Goal: Task Accomplishment & Management: Complete application form

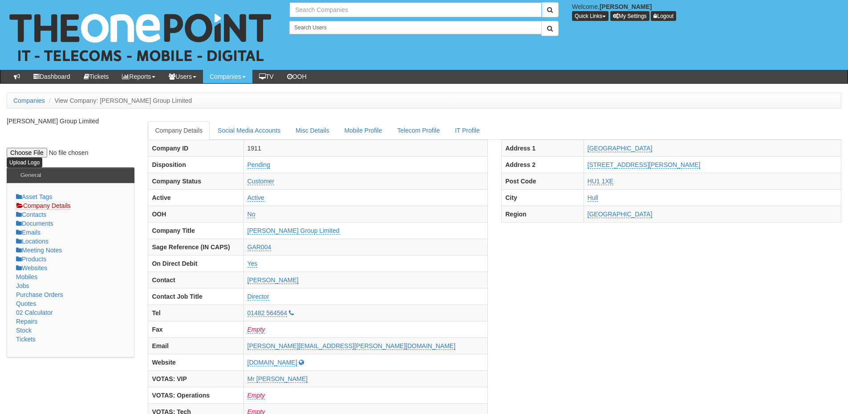
click at [324, 5] on input "text" at bounding box center [415, 9] width 252 height 15
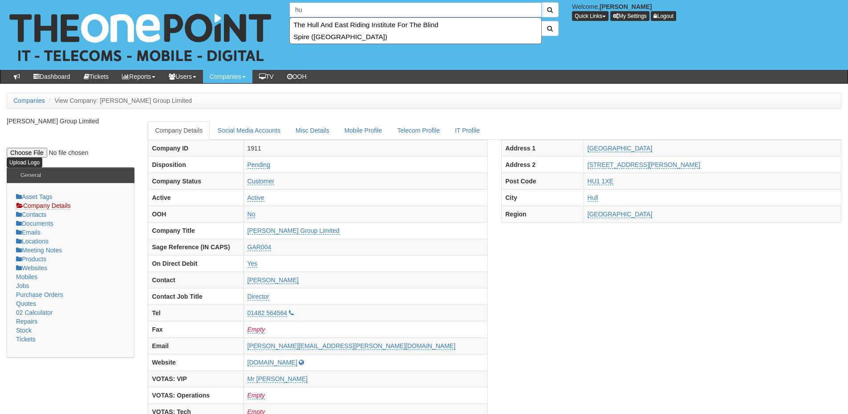
type input "h"
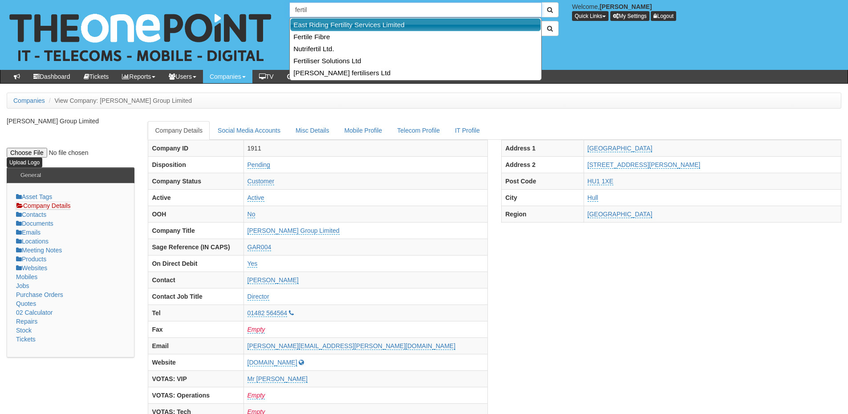
click at [324, 22] on link "East Riding Fertility Services Limited" at bounding box center [415, 24] width 251 height 13
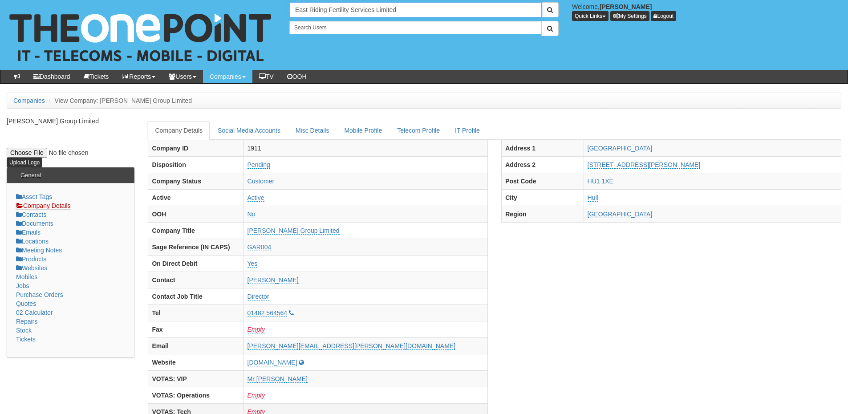
type input "East Riding Fertility Services Limited"
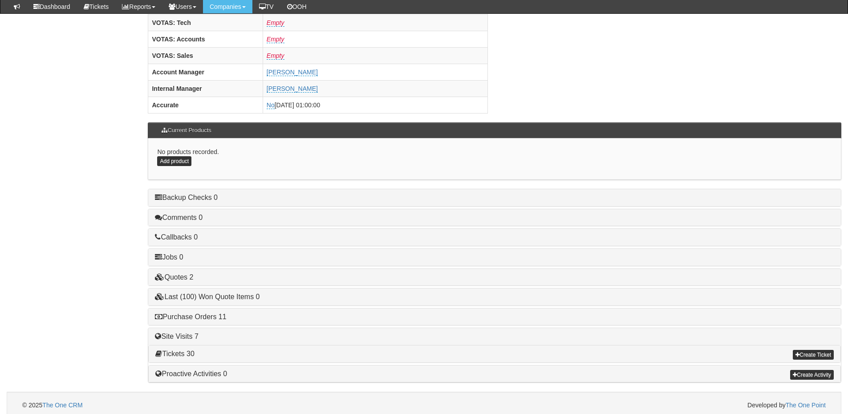
scroll to position [371, 0]
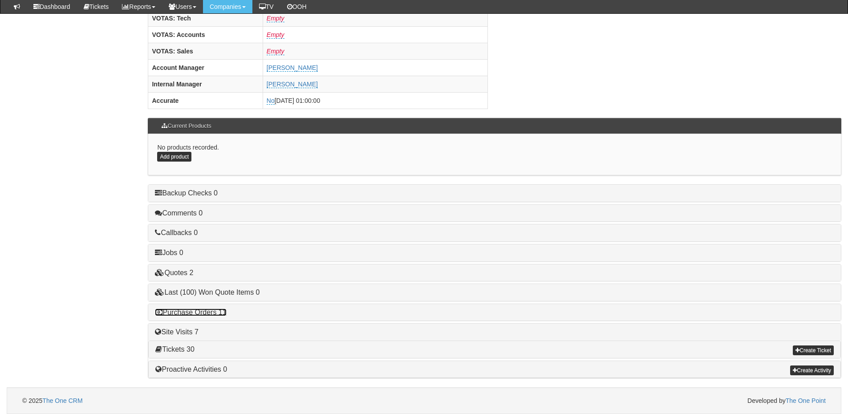
click at [206, 312] on link "Purchase Orders 11" at bounding box center [190, 312] width 71 height 8
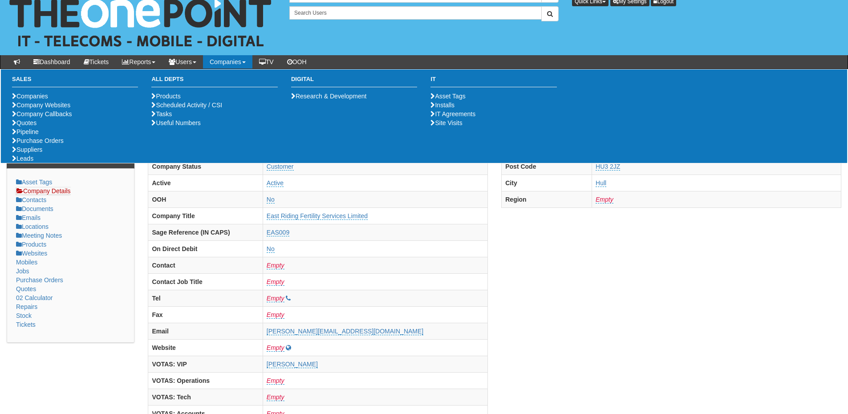
scroll to position [0, 0]
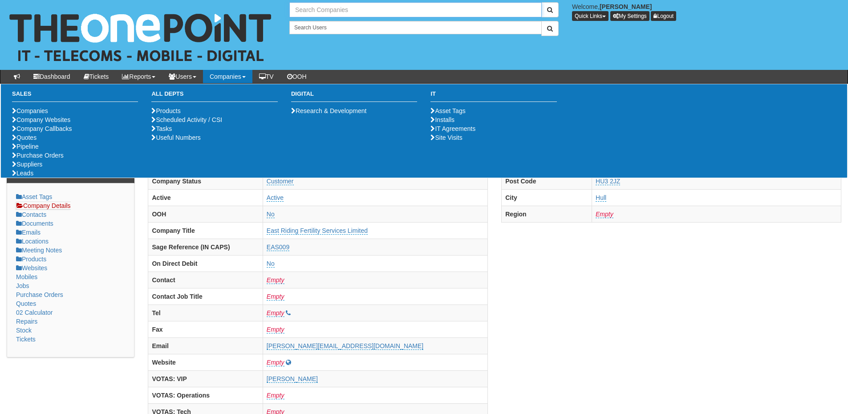
click at [318, 13] on input "text" at bounding box center [415, 9] width 252 height 15
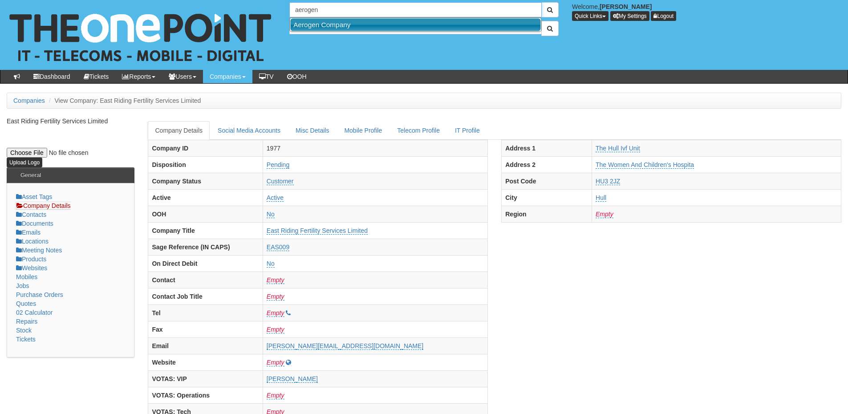
click at [320, 26] on link "Aerogen Company" at bounding box center [415, 24] width 251 height 13
type input "Aerogen Company"
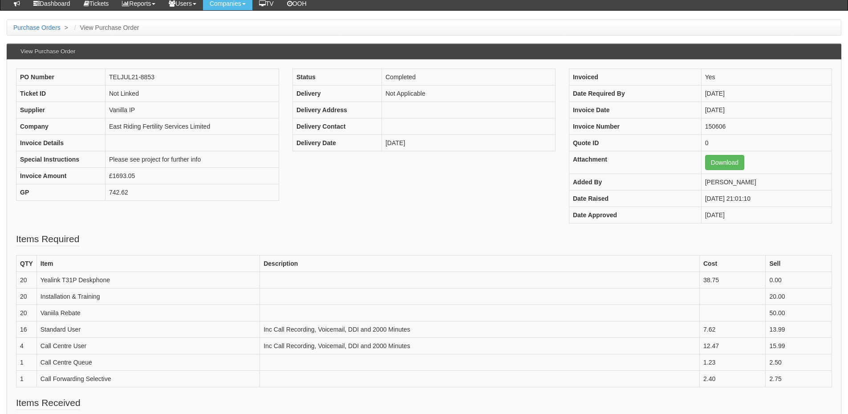
scroll to position [89, 0]
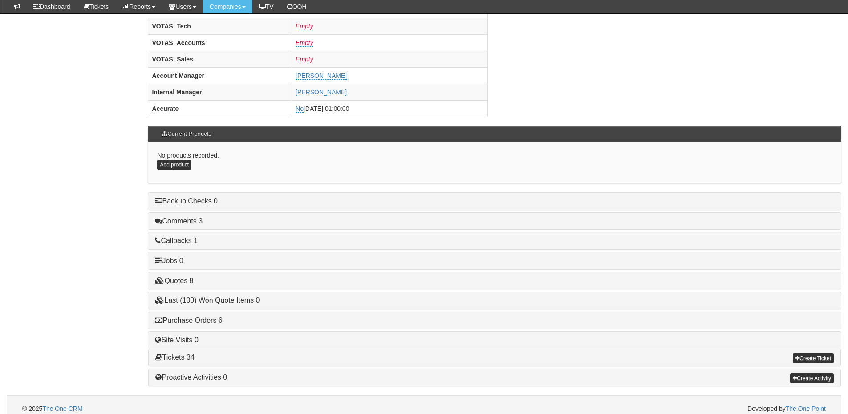
scroll to position [371, 0]
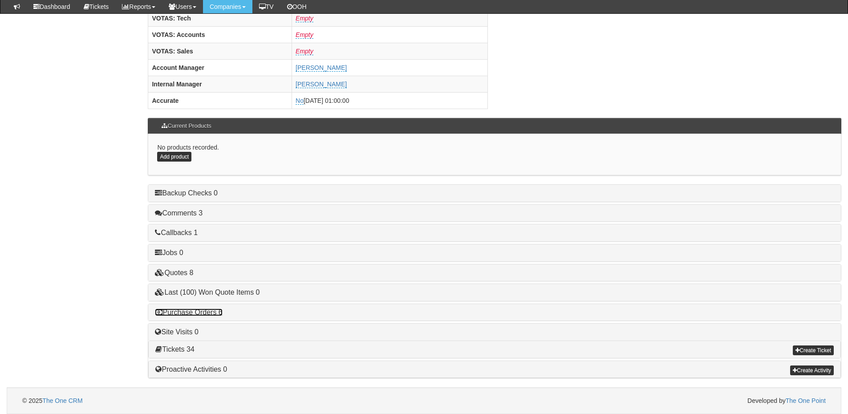
click at [207, 312] on link "Purchase Orders 6" at bounding box center [188, 312] width 67 height 8
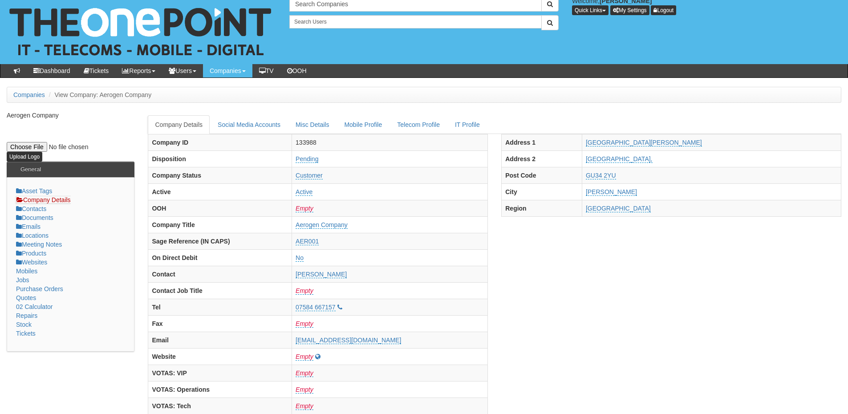
scroll to position [0, 0]
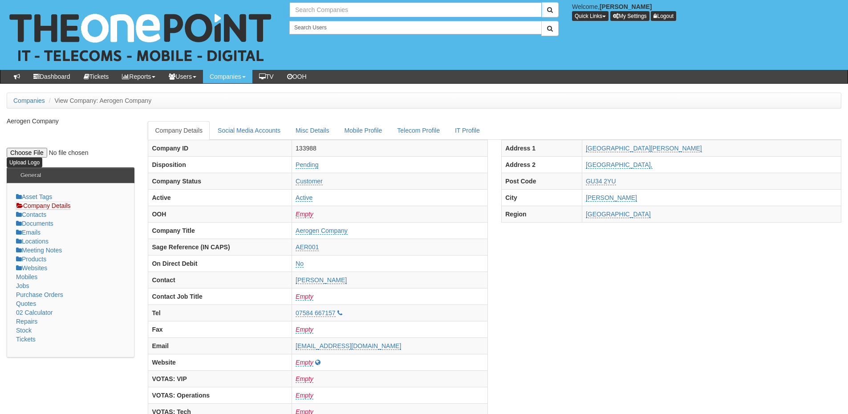
click at [326, 10] on input "text" at bounding box center [415, 9] width 252 height 15
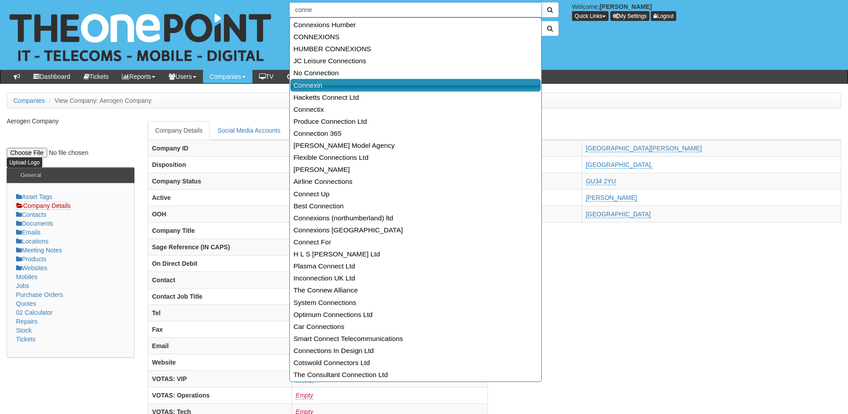
click at [309, 84] on link "Connexin" at bounding box center [415, 85] width 251 height 13
type input "Connexin"
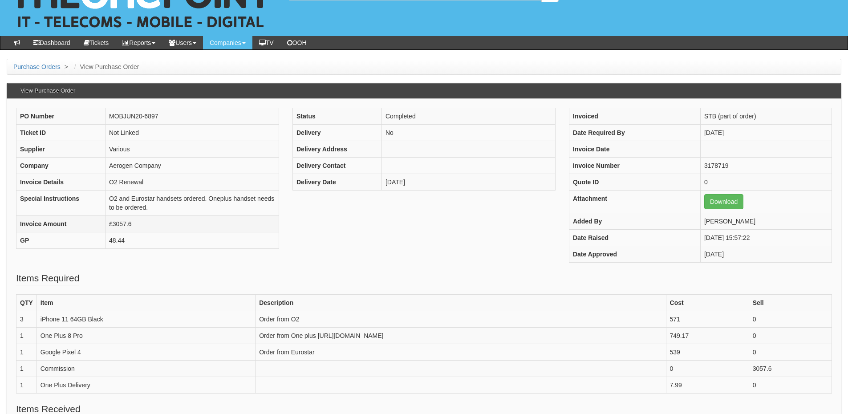
scroll to position [89, 0]
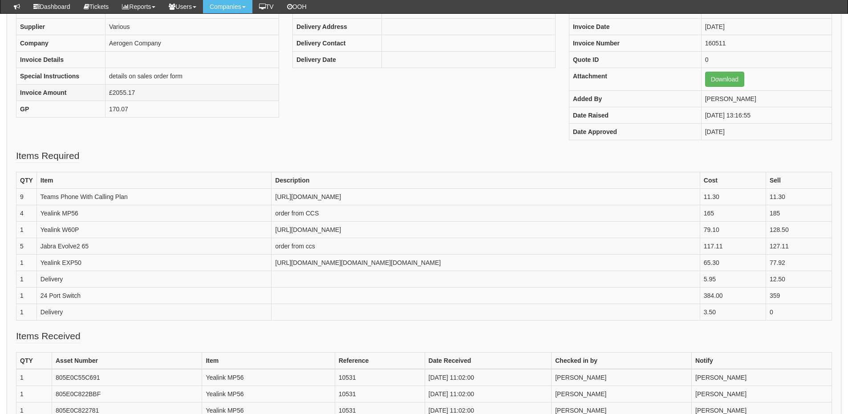
scroll to position [133, 0]
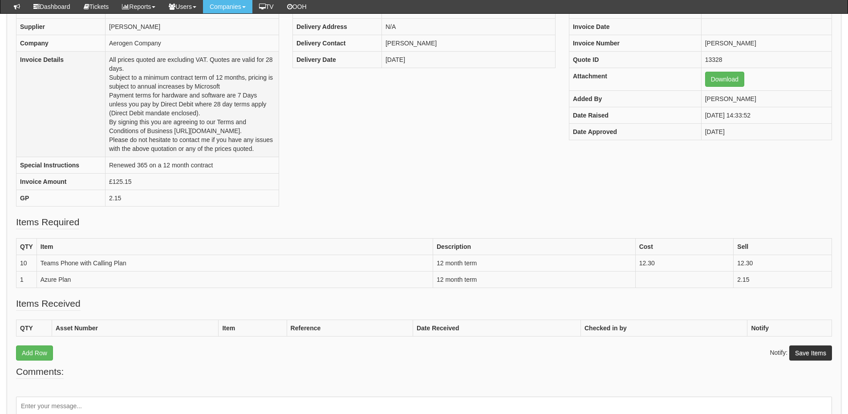
scroll to position [133, 0]
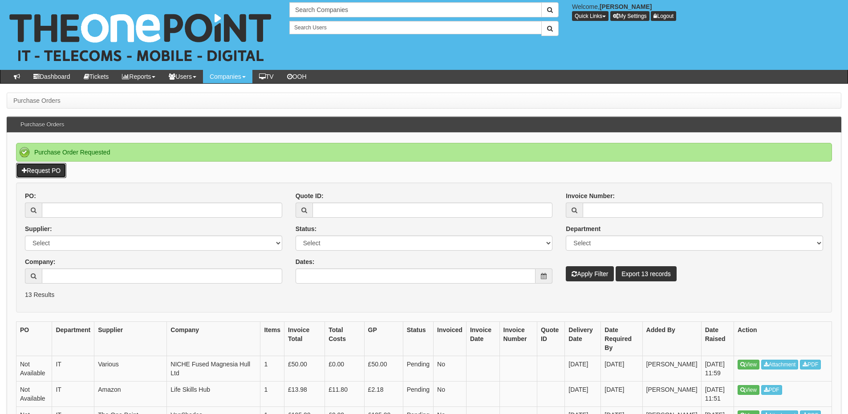
click at [60, 170] on link "Request PO" at bounding box center [41, 170] width 50 height 15
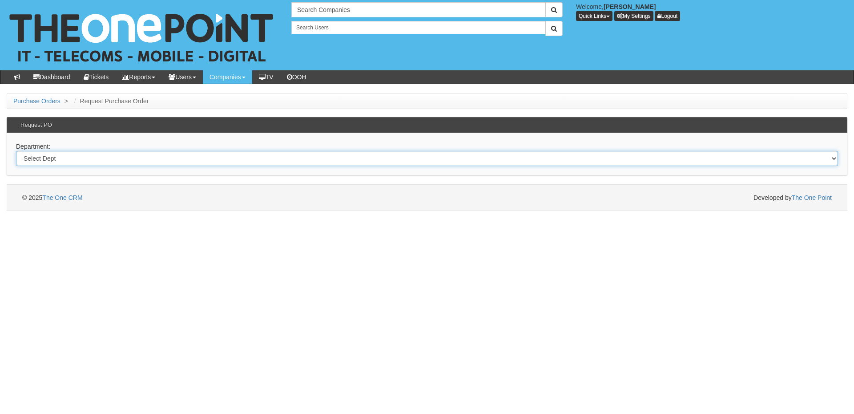
click at [258, 162] on select "Select Dept Digital Internal IT Mobiles Marketing Telecoms" at bounding box center [427, 158] width 822 height 15
select select "?pipeID=&dept=MOB"
click at [16, 151] on select "Select Dept Digital Internal IT Mobiles Marketing Telecoms" at bounding box center [427, 158] width 822 height 15
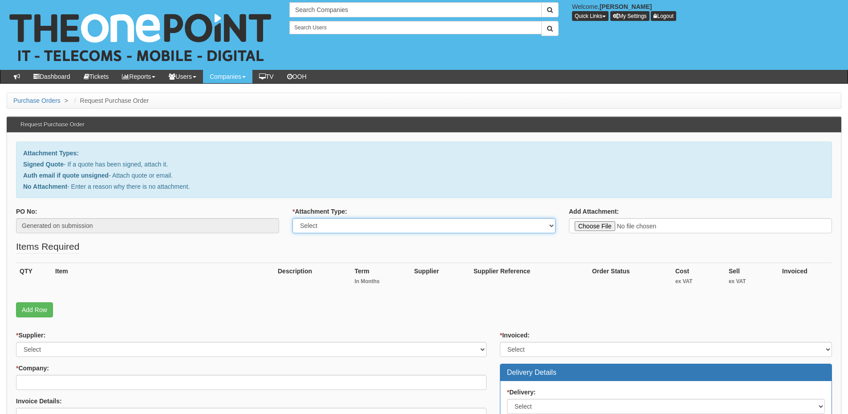
click at [317, 221] on select "Select Signed Quote Auth email with quote if unsigned No Attachment" at bounding box center [423, 225] width 263 height 15
select select "Signed Quote"
click at [292, 218] on select "Select Signed Quote Auth email with quote if unsigned No Attachment" at bounding box center [423, 225] width 263 height 15
type input "C:\fakepath\Vanshades - Static IP Sim.pdf"
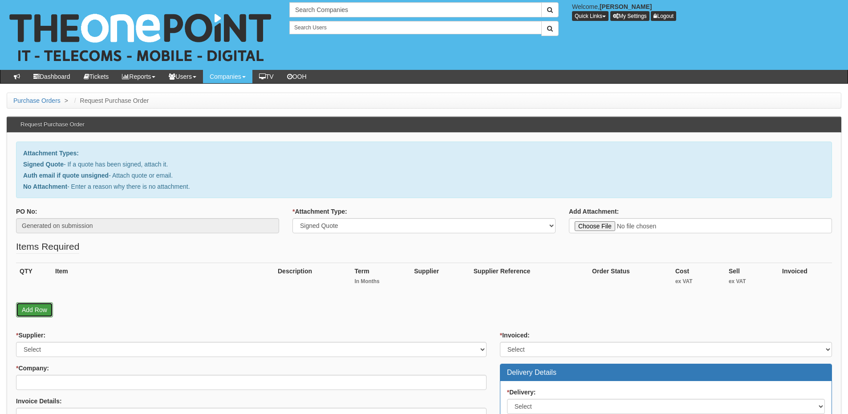
click at [45, 308] on link "Add Row" at bounding box center [34, 309] width 37 height 15
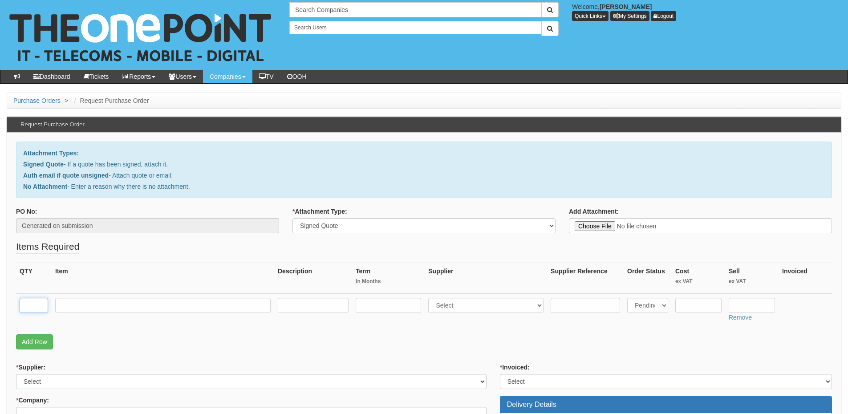
click at [44, 308] on input "text" at bounding box center [34, 305] width 28 height 15
type input "1"
click at [75, 308] on input "text" at bounding box center [162, 305] width 215 height 15
paste input "STATIC IP SIM"
type input "STATIC IP SIM"
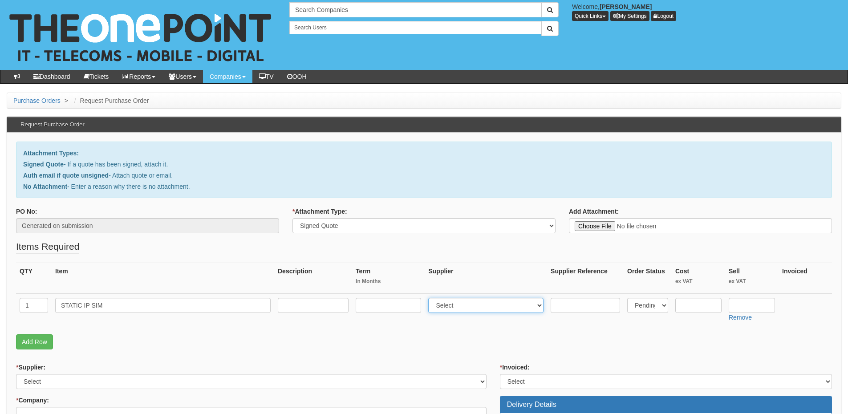
click at [460, 308] on select "Select 123 REG.co.uk 1Password 3 4Gon AA Jones Electric Ltd Abzorb Access Group…" at bounding box center [485, 305] width 115 height 15
select select "194"
click at [430, 298] on select "Select 123 REG.co.uk 1Password 3 4Gon AA Jones Electric Ltd Abzorb Access Group…" at bounding box center [485, 305] width 115 height 15
click at [398, 304] on input "text" at bounding box center [388, 305] width 65 height 15
type input "1"
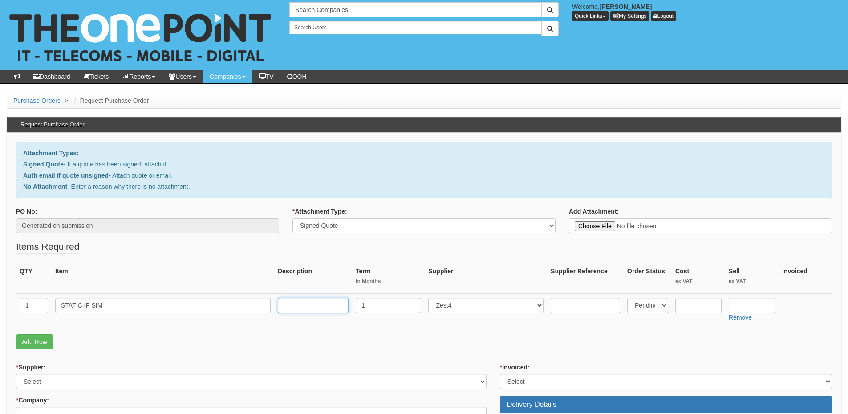
click at [312, 302] on input "text" at bounding box center [313, 305] width 71 height 15
type input "1-month"
click at [743, 306] on input "text" at bounding box center [752, 305] width 46 height 15
type input "82.19"
click at [687, 306] on input "text" at bounding box center [698, 305] width 46 height 15
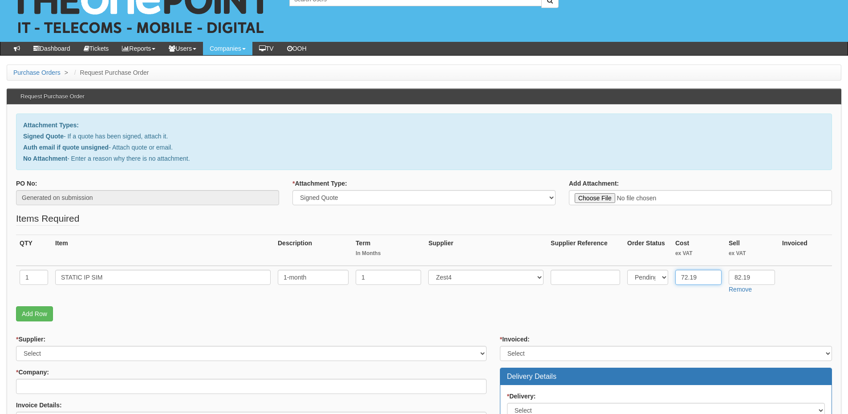
scroll to position [134, 0]
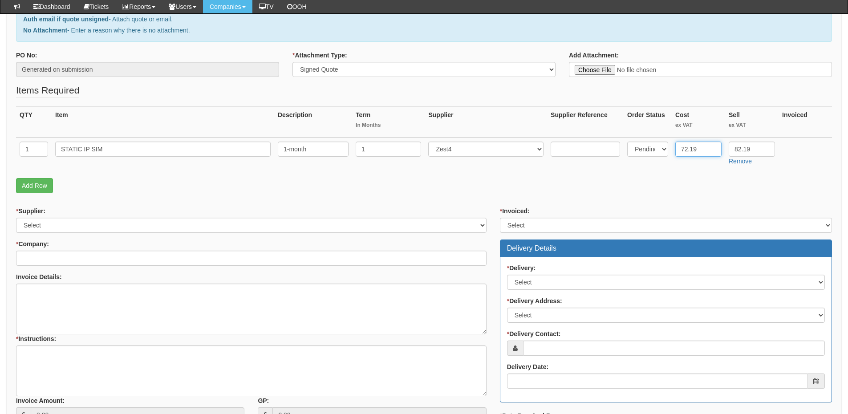
type input "72.19"
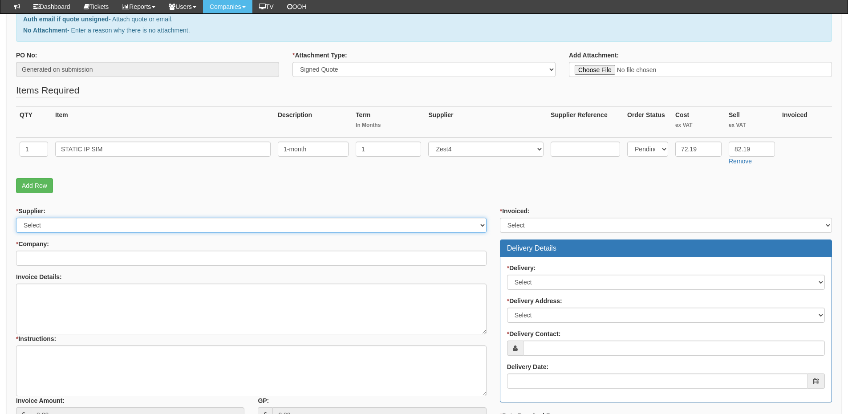
click at [133, 229] on select "Select 123 REG.co.uk 1Password 3 4Gon AA Jones Electric Ltd Abzorb Access Group…" at bounding box center [251, 225] width 470 height 15
select select "194"
click at [16, 218] on select "Select 123 REG.co.uk 1Password 3 4Gon AA Jones Electric Ltd Abzorb Access Group…" at bounding box center [251, 225] width 470 height 15
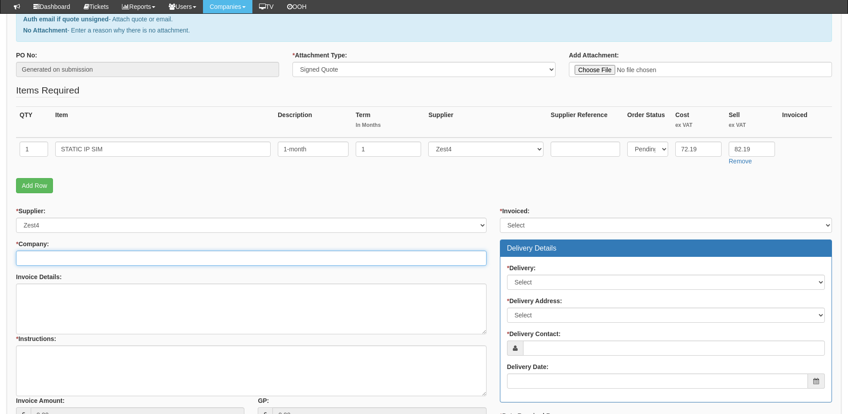
click at [119, 256] on input "* Company:" at bounding box center [251, 258] width 470 height 15
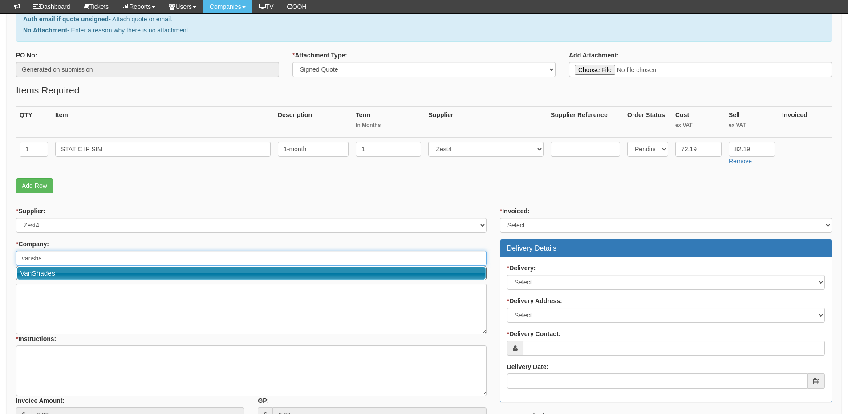
click at [72, 272] on link "VanShades" at bounding box center [251, 273] width 469 height 13
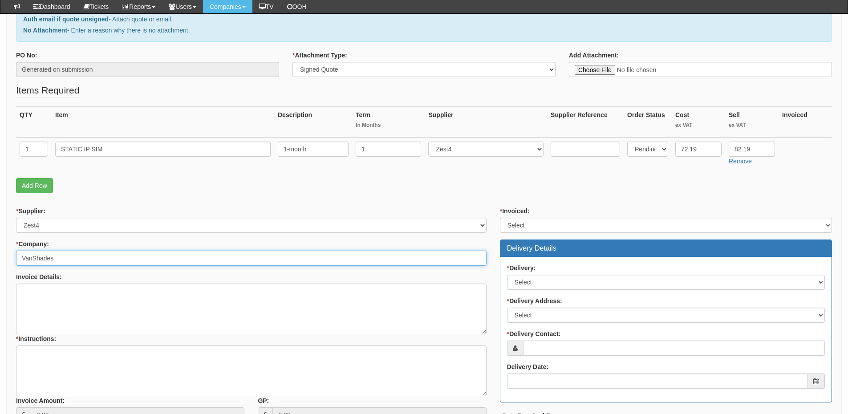
type input "VanShades"
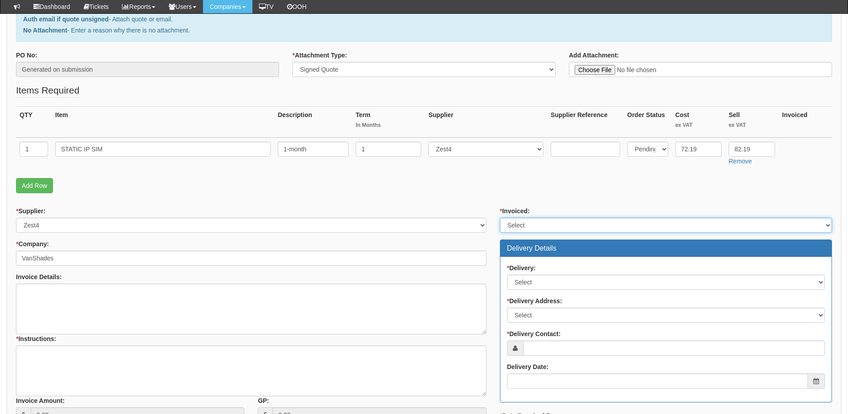
click at [535, 228] on select "Select Yes No N/A STB (part of order)" at bounding box center [666, 225] width 332 height 15
select select "2"
click at [500, 218] on select "Select Yes No N/A STB (part of order)" at bounding box center [666, 225] width 332 height 15
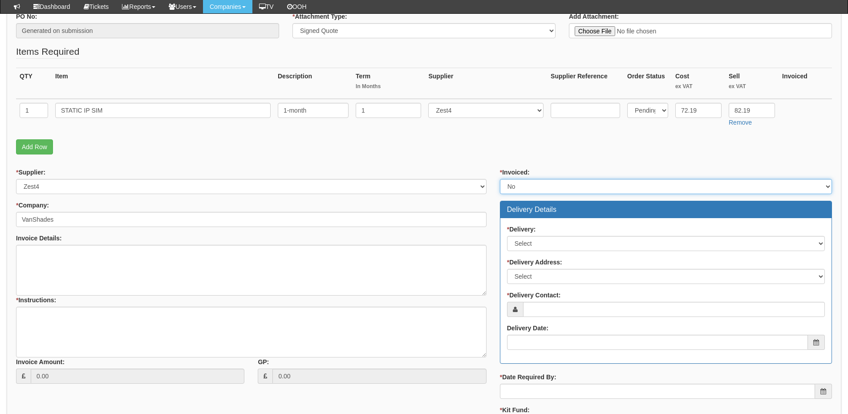
scroll to position [223, 0]
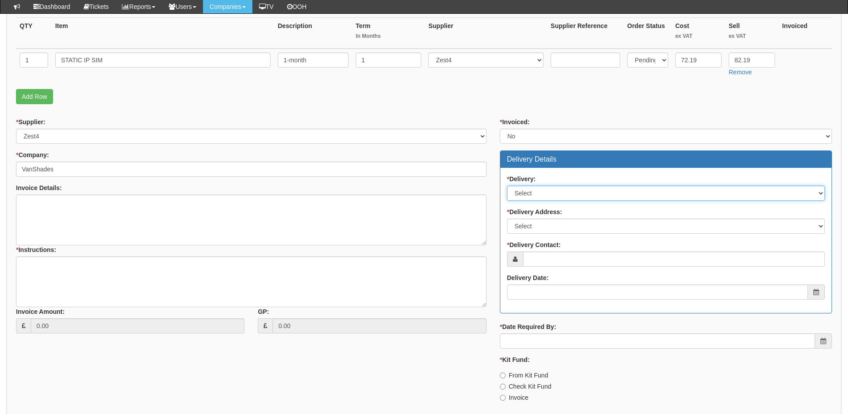
click at [540, 190] on select "Select No Not Applicable Yes" at bounding box center [666, 193] width 318 height 15
click at [507, 186] on select "Select No Not Applicable Yes" at bounding box center [666, 193] width 318 height 15
click at [536, 192] on select "Select No Not Applicable Yes" at bounding box center [666, 193] width 318 height 15
select select "1"
click at [507, 186] on select "Select No Not Applicable Yes" at bounding box center [666, 193] width 318 height 15
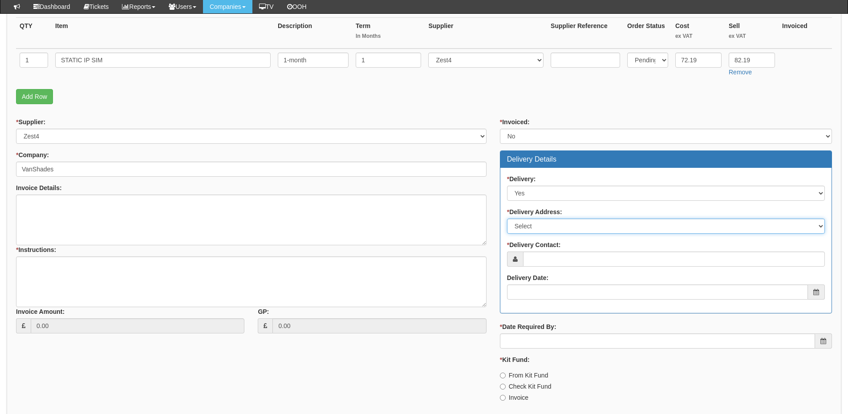
click at [533, 230] on select "Select Not Applicable Main Address - S74 9SB Other" at bounding box center [666, 226] width 318 height 15
select select "company_main_address"
click at [507, 219] on select "Select Not Applicable Main Address - S74 9SB Other" at bounding box center [666, 226] width 318 height 15
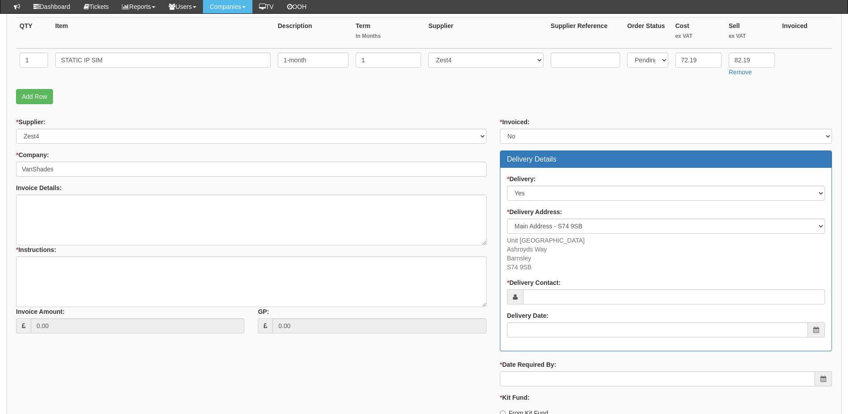
click at [536, 265] on p "Unit 5a Ashroyd Business Park Ashroyds Way Barnsley S74 9SB" at bounding box center [666, 254] width 318 height 36
click at [544, 299] on input "* Delivery Contact:" at bounding box center [674, 296] width 302 height 15
paste input "Elise Lindsay"
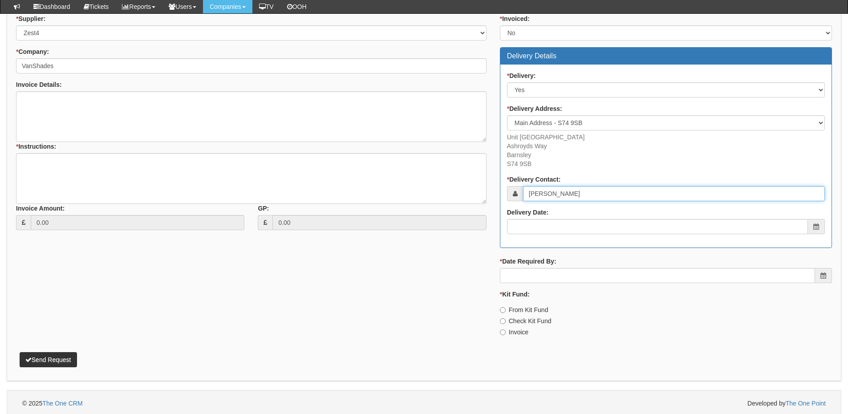
scroll to position [328, 0]
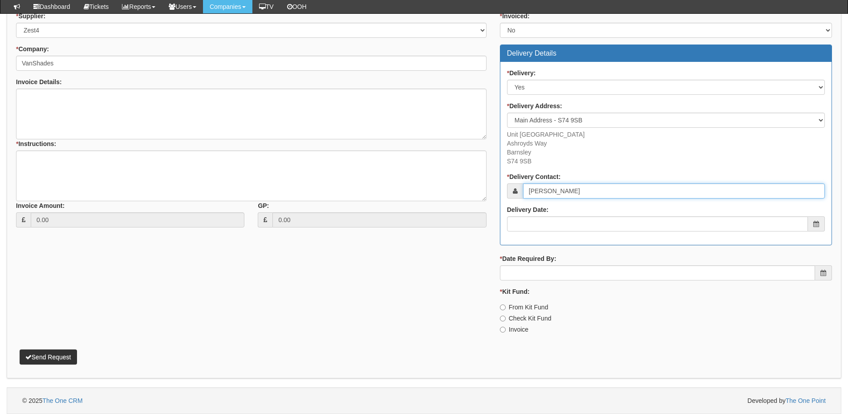
type input "Elise Lindsay"
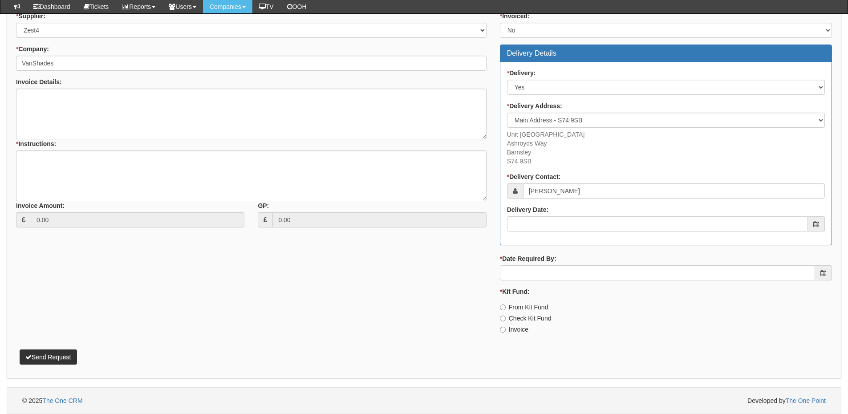
click at [560, 215] on div "Delivery Date:" at bounding box center [666, 218] width 318 height 26
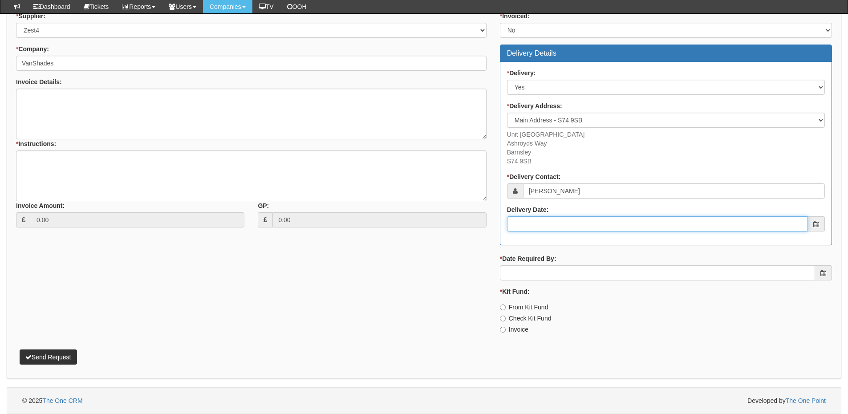
click at [562, 219] on input "Delivery Date:" at bounding box center [657, 223] width 301 height 15
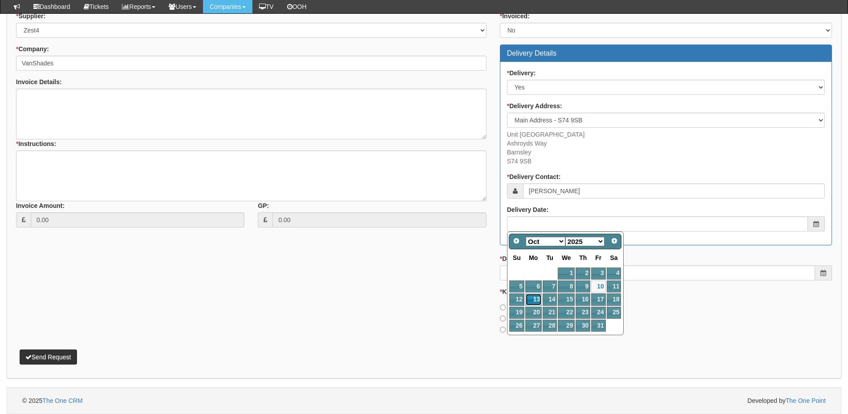
click at [529, 298] on link "13" at bounding box center [533, 299] width 16 height 12
type input "2025-10-13"
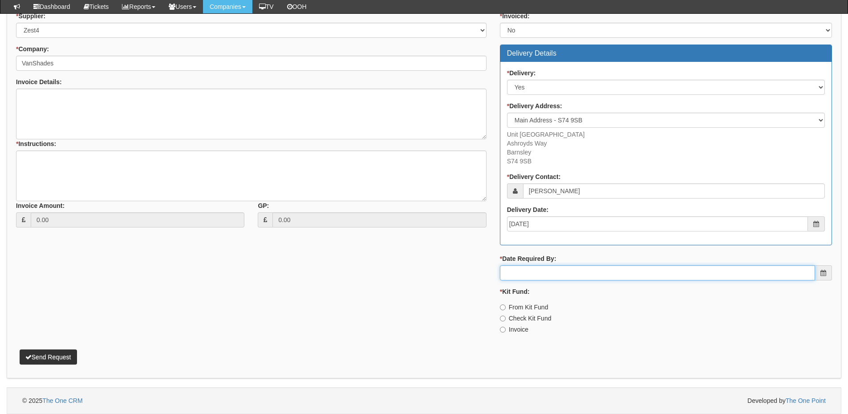
click at [538, 271] on input "* Date Required By:" at bounding box center [657, 272] width 315 height 15
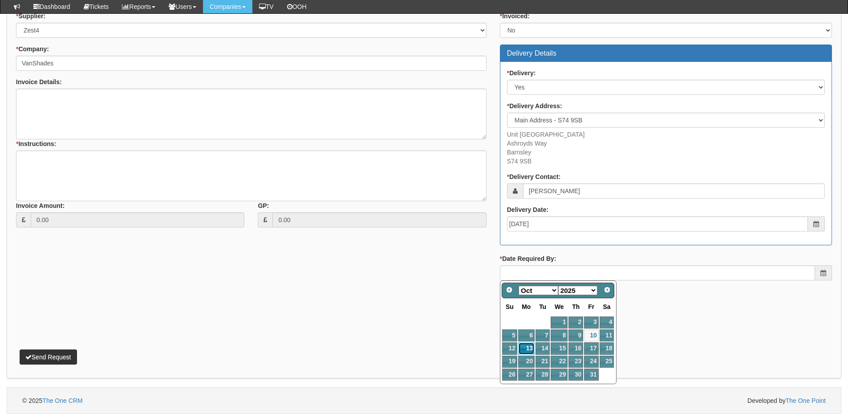
click at [524, 346] on link "13" at bounding box center [526, 348] width 16 height 12
type input "2025-10-13"
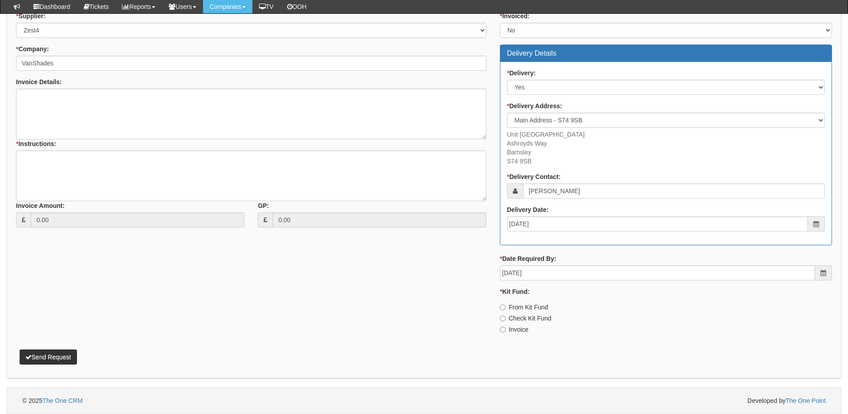
click at [516, 328] on label "Invoice" at bounding box center [514, 329] width 28 height 9
click at [506, 328] on input "Invoice" at bounding box center [503, 330] width 6 height 6
radio input "true"
click at [126, 178] on textarea "* Instructions:" at bounding box center [251, 175] width 470 height 51
type textarea "1x static IP sim"
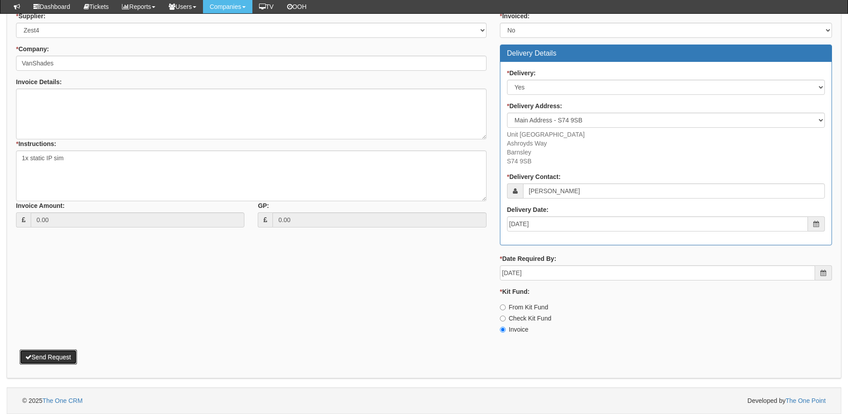
click at [74, 351] on button "Send Request" at bounding box center [48, 356] width 57 height 15
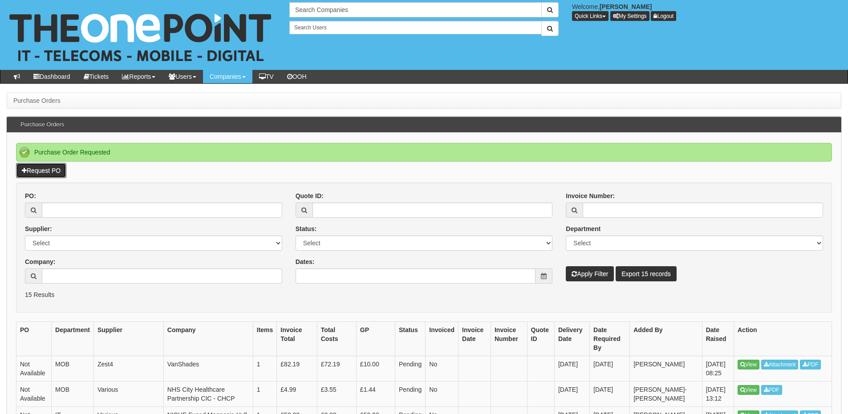
click at [49, 169] on link "Request PO" at bounding box center [41, 170] width 50 height 15
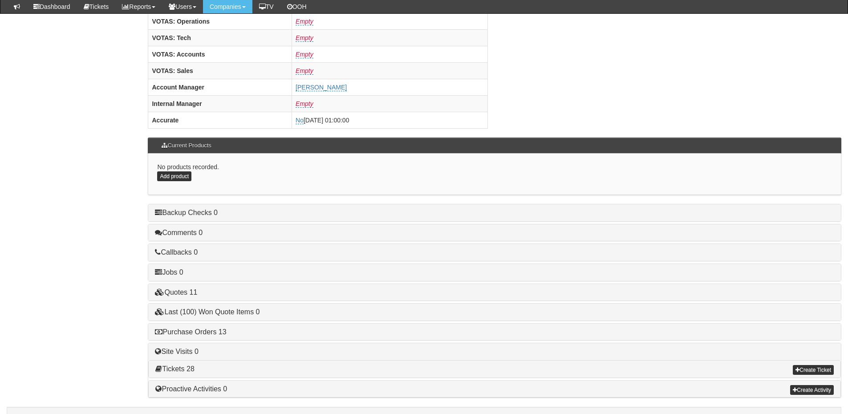
scroll to position [371, 0]
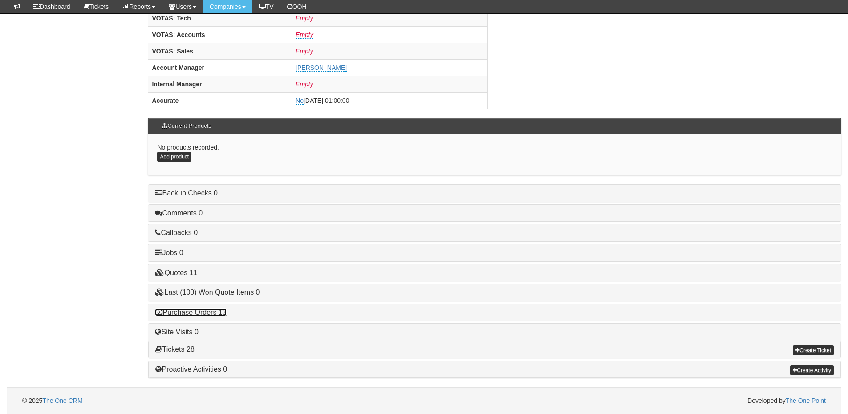
click at [210, 309] on link "Purchase Orders 13" at bounding box center [190, 312] width 71 height 8
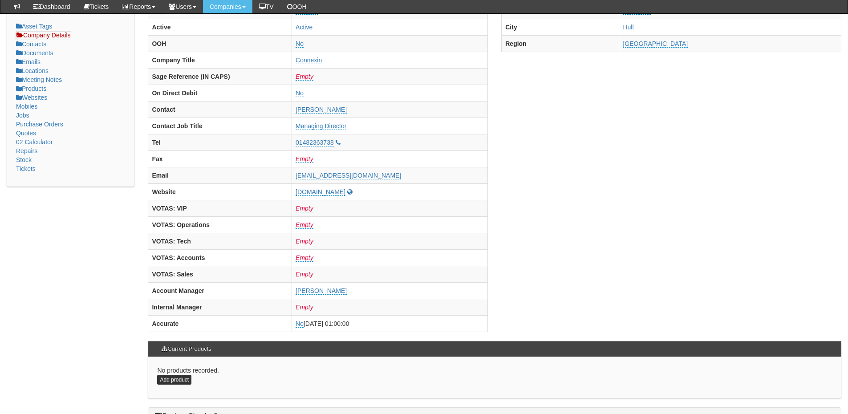
scroll to position [0, 0]
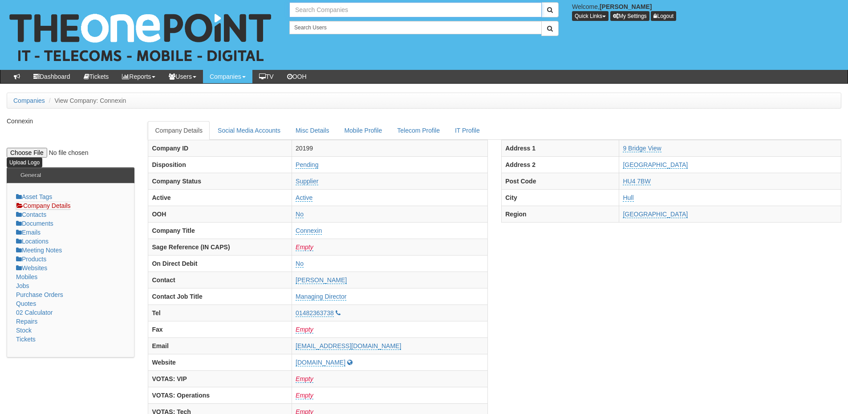
click at [315, 5] on input "text" at bounding box center [415, 9] width 252 height 15
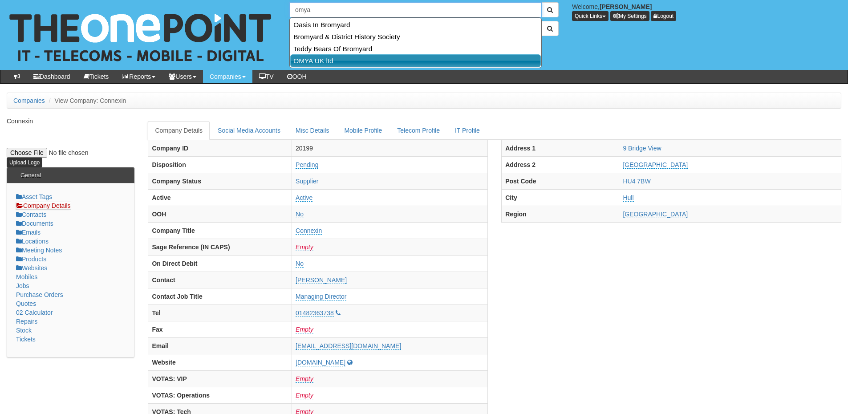
click at [317, 58] on link "OMYA UK ltd" at bounding box center [415, 60] width 251 height 13
type input "OMYA UK ltd"
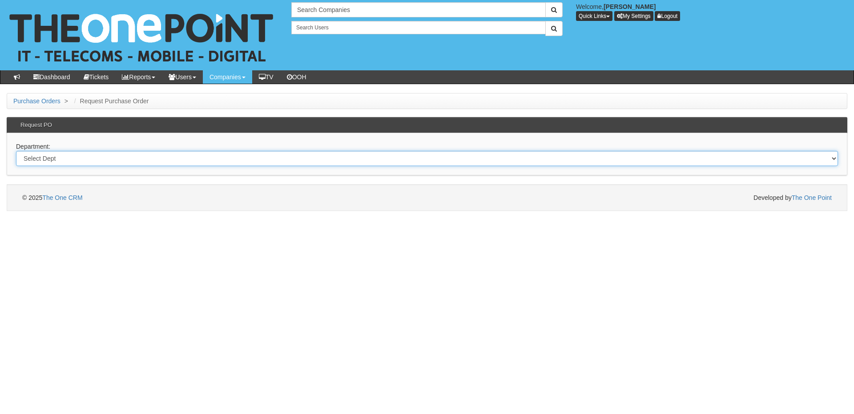
click at [116, 163] on select "Select Dept Digital Internal IT Mobiles Marketing Telecoms" at bounding box center [427, 158] width 822 height 15
select select "?pipeID=&dept=MOB"
click at [16, 151] on select "Select Dept Digital Internal IT Mobiles Marketing Telecoms" at bounding box center [427, 158] width 822 height 15
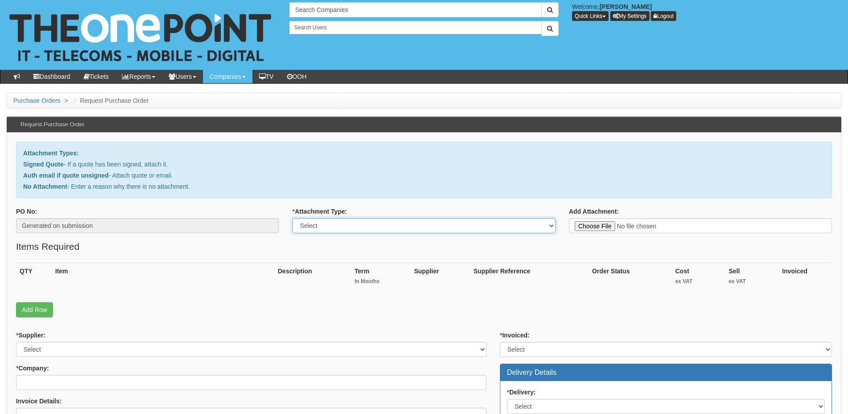
click at [342, 220] on select "Select Signed Quote Auth email with quote if unsigned No Attachment" at bounding box center [423, 225] width 263 height 15
select select "Signed Quote"
click at [292, 218] on select "Select Signed Quote Auth email with quote if unsigned No Attachment" at bounding box center [423, 225] width 263 height 15
type input "C:\fakepath\Axis Flooring - [PERSON_NAME] Phone.pdf"
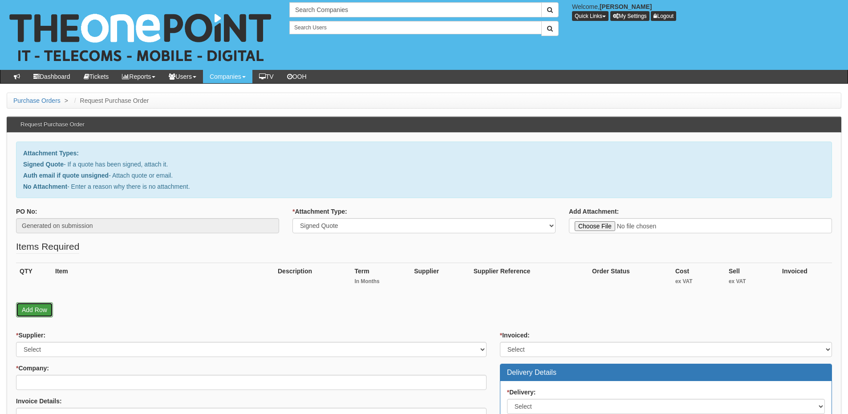
click at [41, 303] on link "Add Row" at bounding box center [34, 309] width 37 height 15
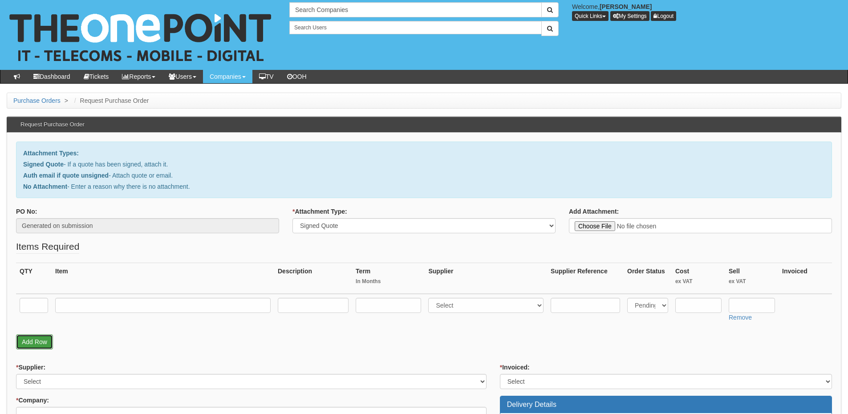
click at [46, 339] on link "Add Row" at bounding box center [34, 341] width 37 height 15
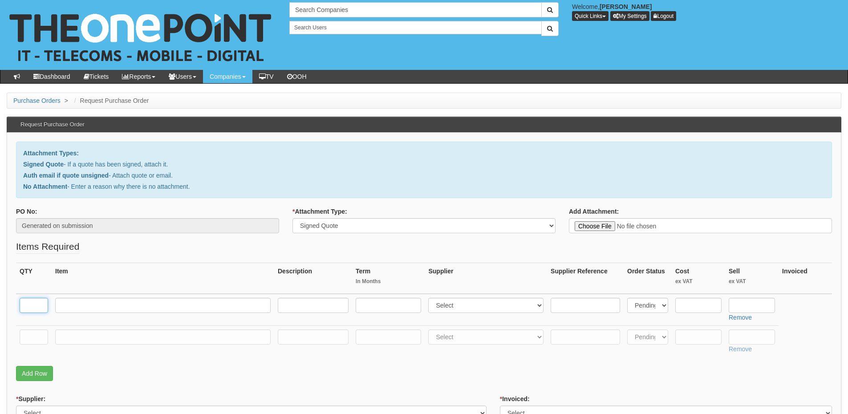
click at [34, 302] on input "text" at bounding box center [34, 305] width 28 height 15
type input "1"
click at [29, 333] on input "text" at bounding box center [34, 336] width 28 height 15
type input "1"
click at [103, 304] on input "text" at bounding box center [162, 305] width 215 height 15
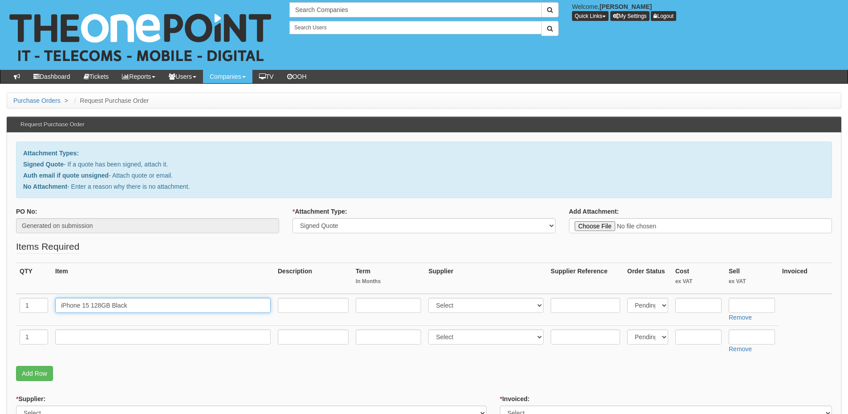
type input "iPhone 15 128GB Black"
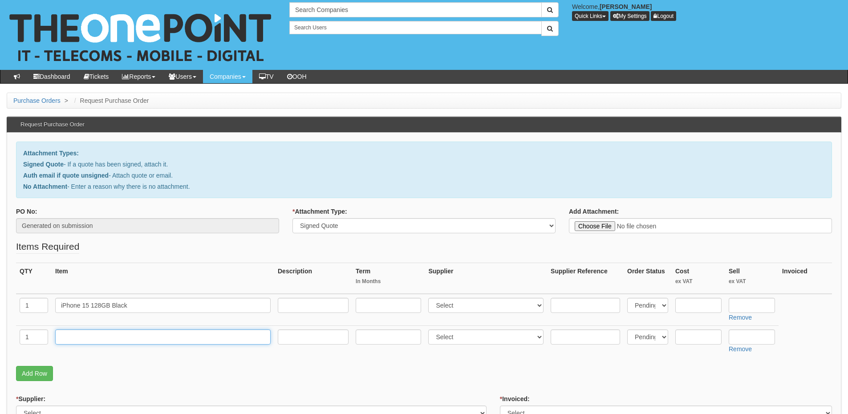
click at [93, 338] on input "text" at bounding box center [162, 336] width 215 height 15
type input "Delivery"
click at [745, 341] on input "text" at bounding box center [752, 336] width 46 height 15
type input "12.50"
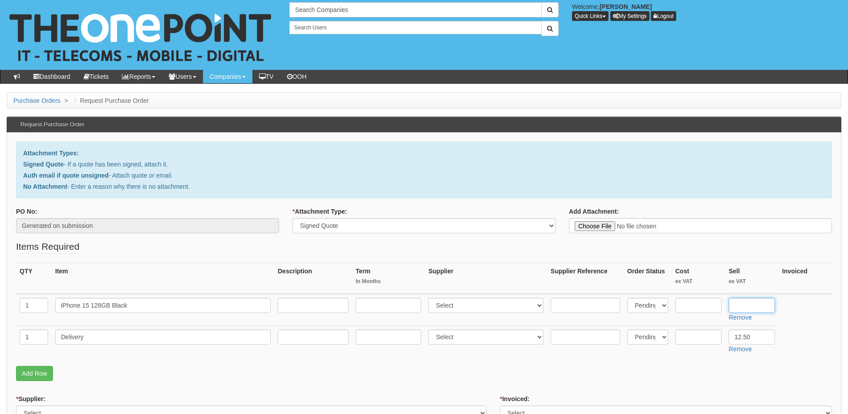
click at [734, 302] on input "text" at bounding box center [752, 305] width 46 height 15
type input "479"
click at [694, 307] on input "text" at bounding box center [698, 305] width 46 height 15
type input "450"
click at [460, 302] on select "Select 123 REG.co.uk 1Password 3 4Gon AA Jones Electric Ltd Abzorb Access Group…" at bounding box center [485, 305] width 115 height 15
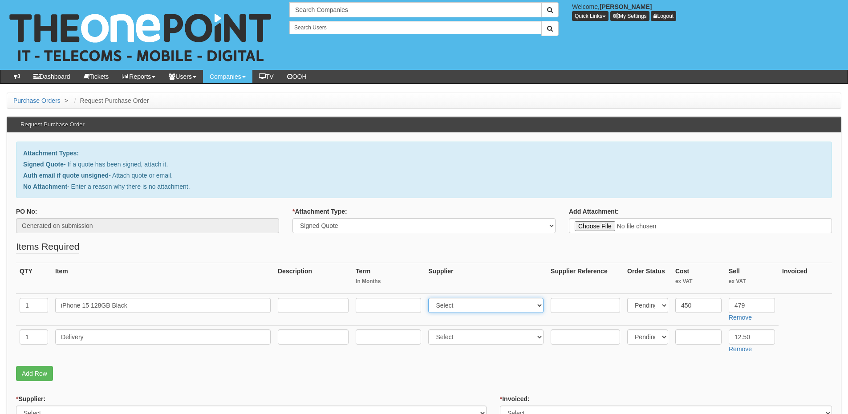
select select "260"
click at [430, 298] on select "Select 123 REG.co.uk 1Password 3 4Gon AA Jones Electric Ltd Abzorb Access Group…" at bounding box center [485, 305] width 115 height 15
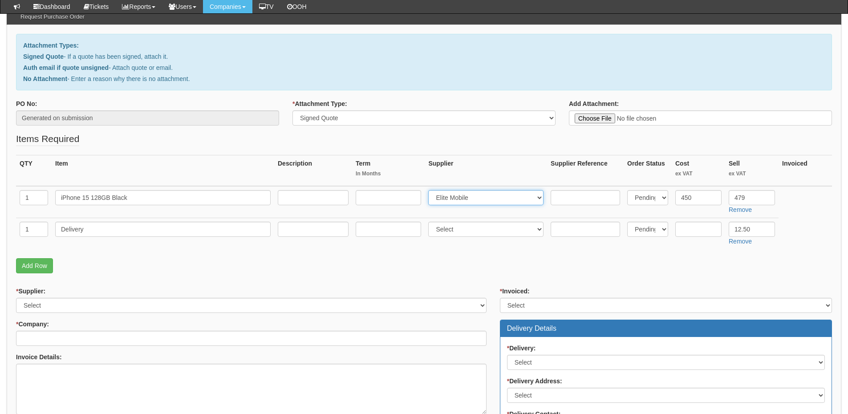
scroll to position [89, 0]
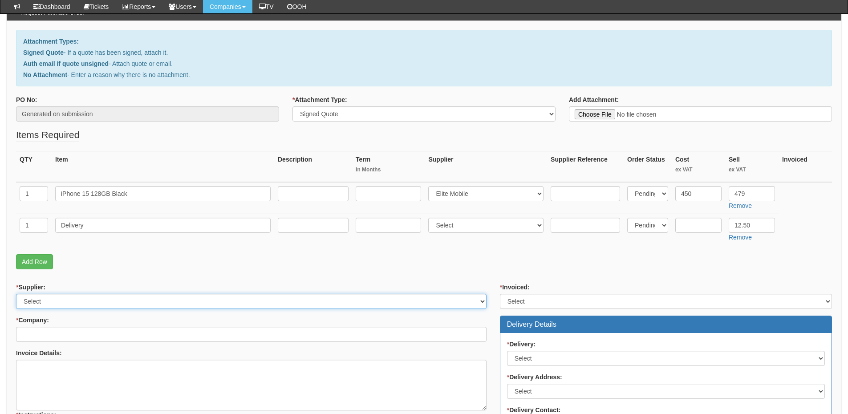
click at [127, 302] on select "Select 123 REG.co.uk 1Password 3 4Gon AA Jones Electric Ltd Abzorb Access Group…" at bounding box center [251, 301] width 470 height 15
select select "260"
click at [16, 294] on select "Select 123 REG.co.uk 1Password 3 4Gon AA Jones Electric Ltd Abzorb Access Group…" at bounding box center [251, 301] width 470 height 15
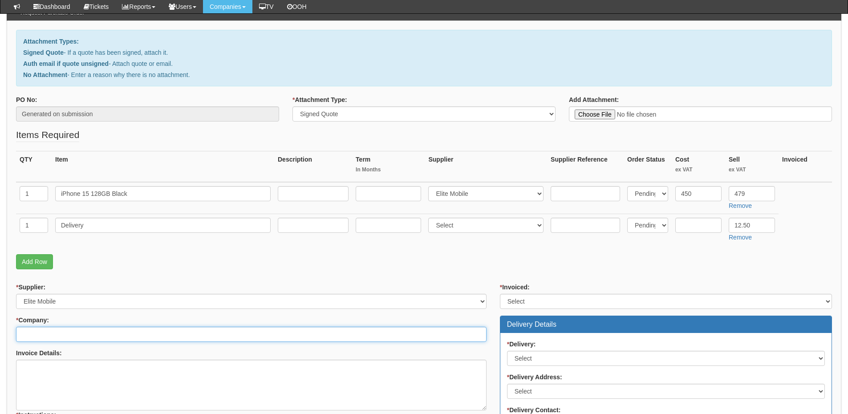
click at [102, 338] on input "* Company:" at bounding box center [251, 334] width 470 height 15
click at [57, 339] on input "* Company:" at bounding box center [251, 334] width 470 height 15
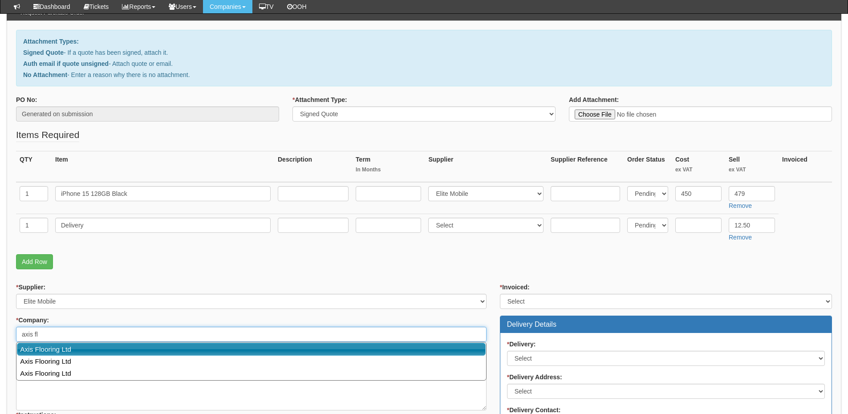
click at [59, 350] on link "Axis Flooring Ltd" at bounding box center [251, 349] width 469 height 13
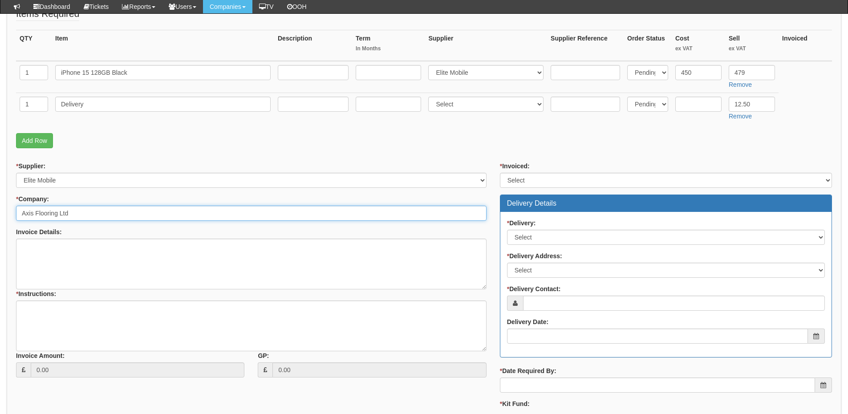
scroll to position [223, 0]
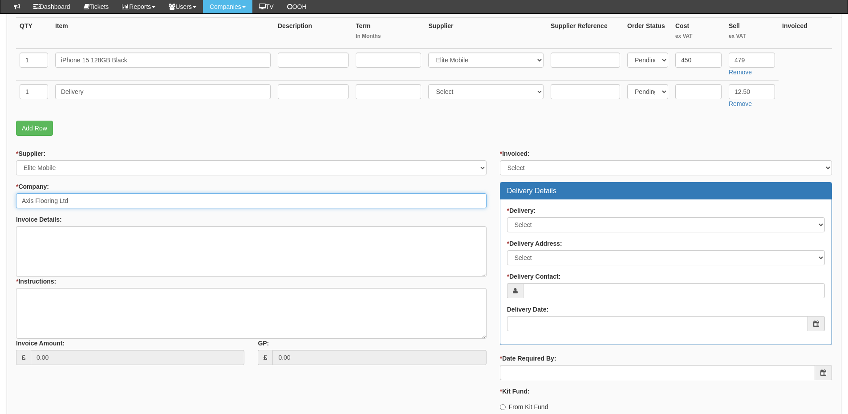
type input "Axis Flooring Ltd"
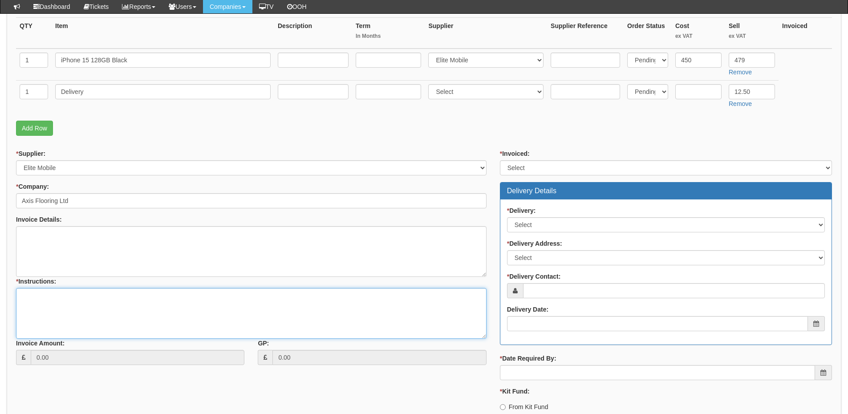
click at [74, 311] on textarea "* Instructions:" at bounding box center [251, 313] width 470 height 51
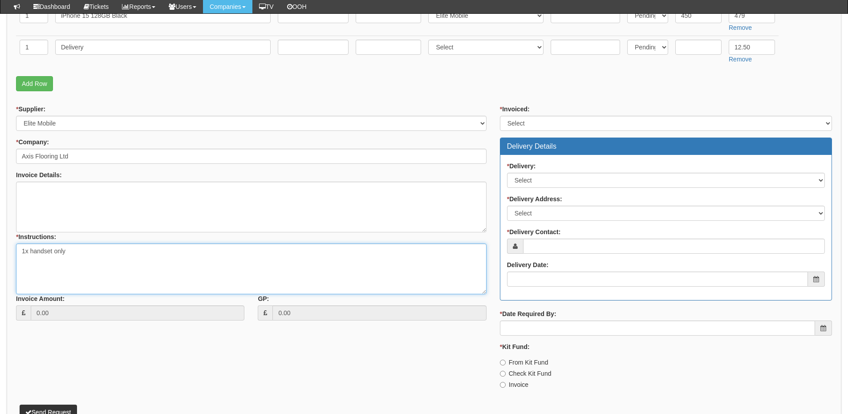
type textarea "1x handset only"
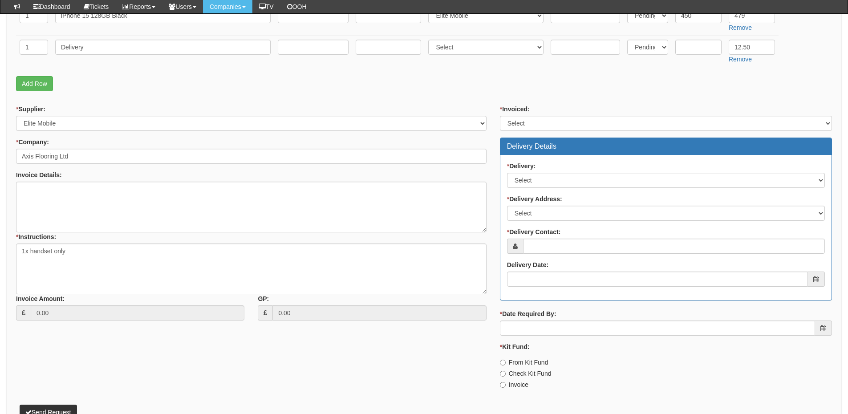
click at [514, 362] on label "From Kit Fund" at bounding box center [524, 362] width 49 height 9
click at [506, 362] on input "From Kit Fund" at bounding box center [503, 363] width 6 height 6
radio input "true"
drag, startPoint x: 524, startPoint y: 124, endPoint x: 525, endPoint y: 129, distance: 5.0
click at [524, 124] on select "Select Yes No N/A STB (part of order)" at bounding box center [666, 123] width 332 height 15
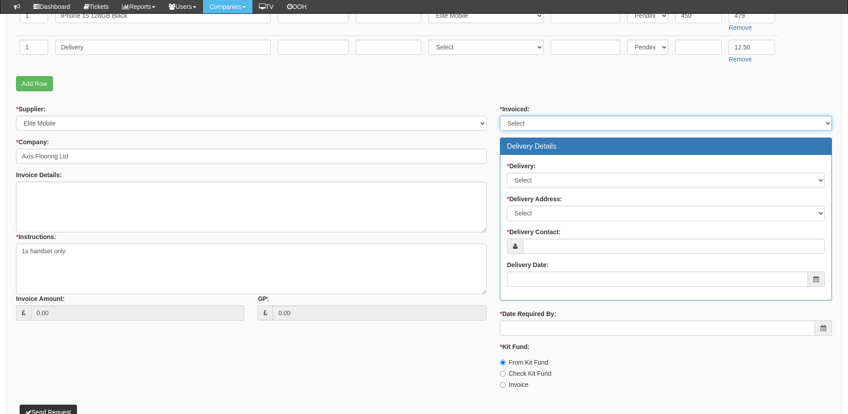
select select "2"
click at [500, 116] on select "Select Yes No N/A STB (part of order)" at bounding box center [666, 123] width 332 height 15
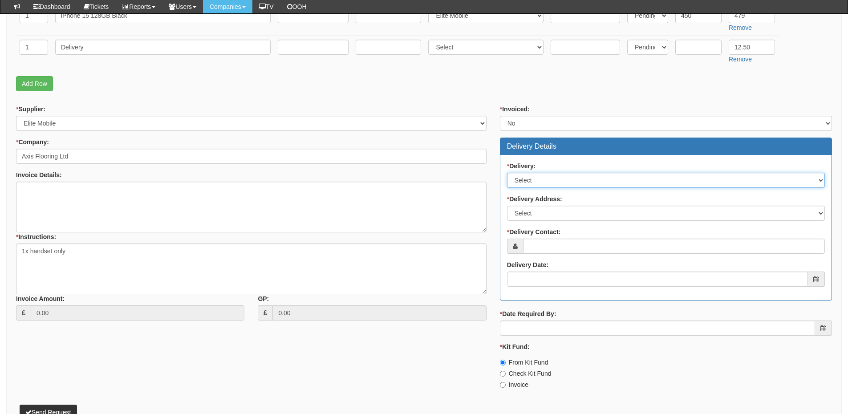
click at [533, 179] on select "Select No Not Applicable Yes" at bounding box center [666, 180] width 318 height 15
select select "1"
click at [507, 173] on select "Select No Not Applicable Yes" at bounding box center [666, 180] width 318 height 15
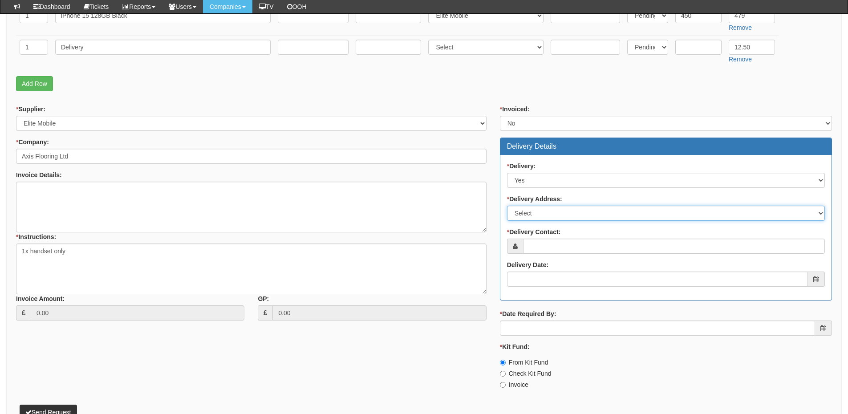
click at [534, 215] on select "Select Not Applicable Main Address - HD3 4JD Other" at bounding box center [666, 213] width 318 height 15
select select "company_main_address"
click at [507, 206] on select "Select Not Applicable Main Address - HD3 4JD Other" at bounding box center [666, 213] width 318 height 15
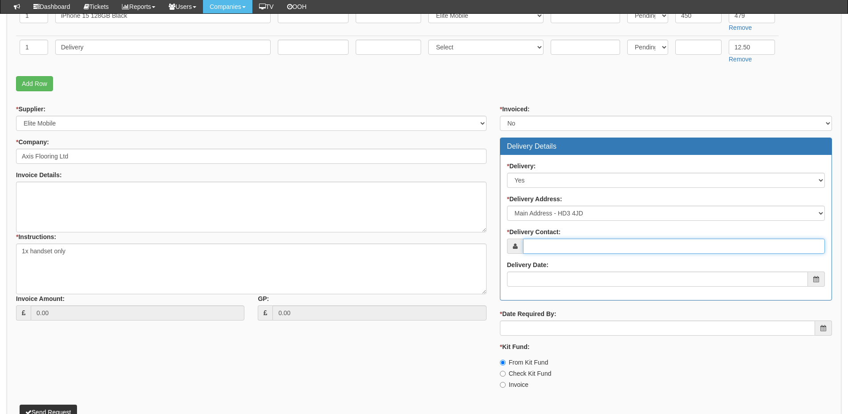
click at [536, 247] on input "* Delivery Contact:" at bounding box center [674, 246] width 302 height 15
click at [549, 247] on input "* Delivery Contact:" at bounding box center [674, 246] width 302 height 15
paste input "Paul Golden"
type input "Paul Golden"
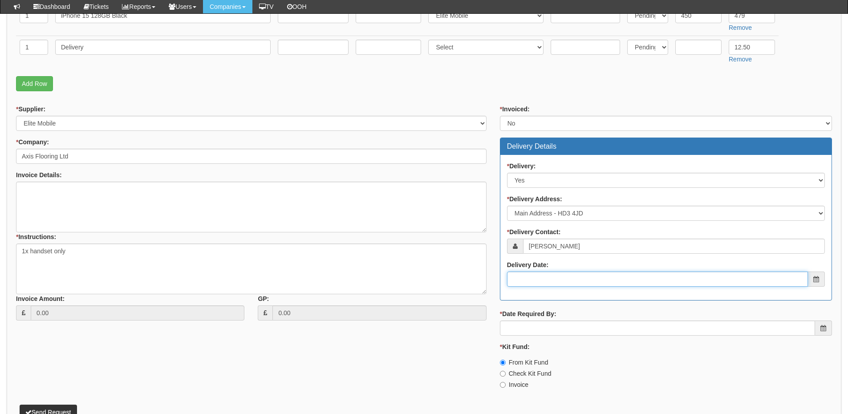
click at [551, 279] on input "Delivery Date:" at bounding box center [657, 278] width 301 height 15
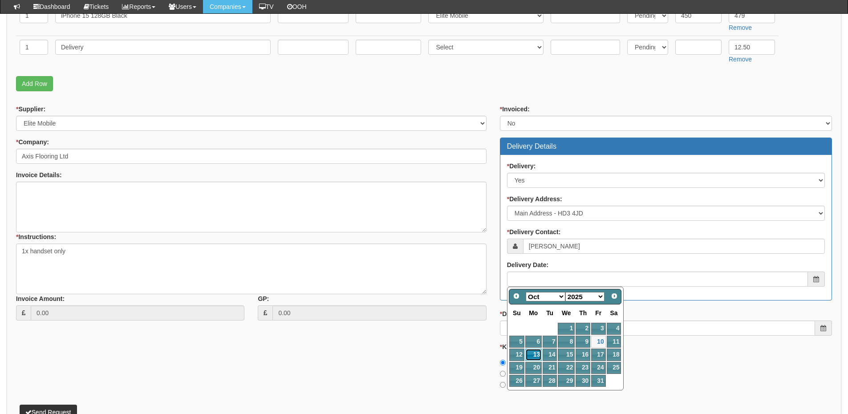
click at [533, 353] on link "13" at bounding box center [533, 354] width 16 height 12
type input "2025-10-13"
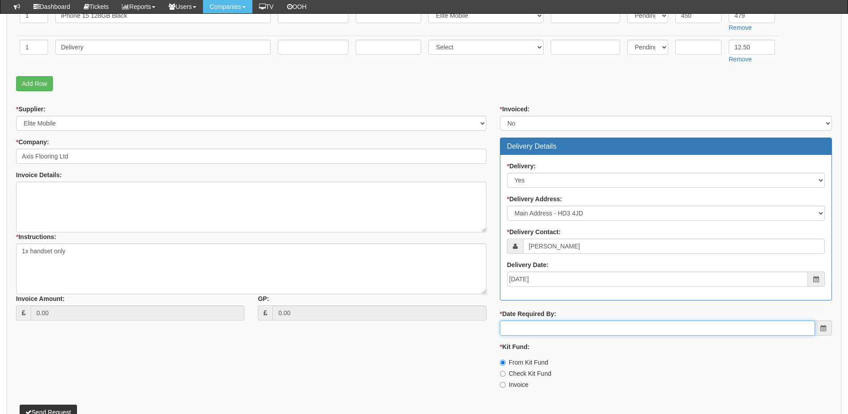
click at [536, 326] on input "* Date Required By:" at bounding box center [657, 327] width 315 height 15
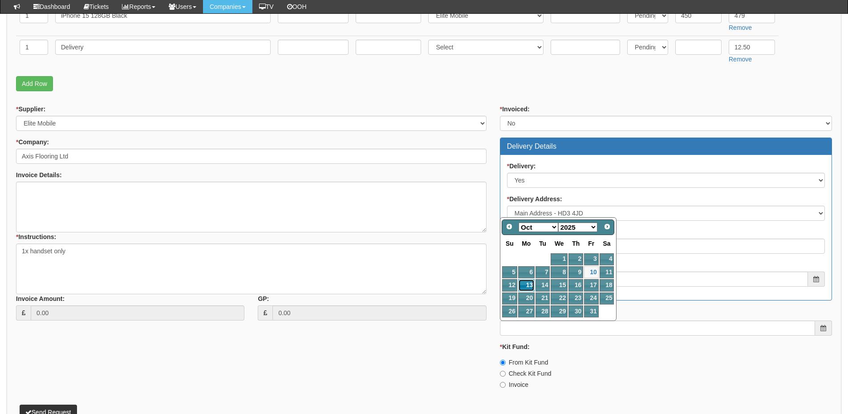
click at [527, 283] on link "13" at bounding box center [526, 285] width 16 height 12
type input "2025-10-13"
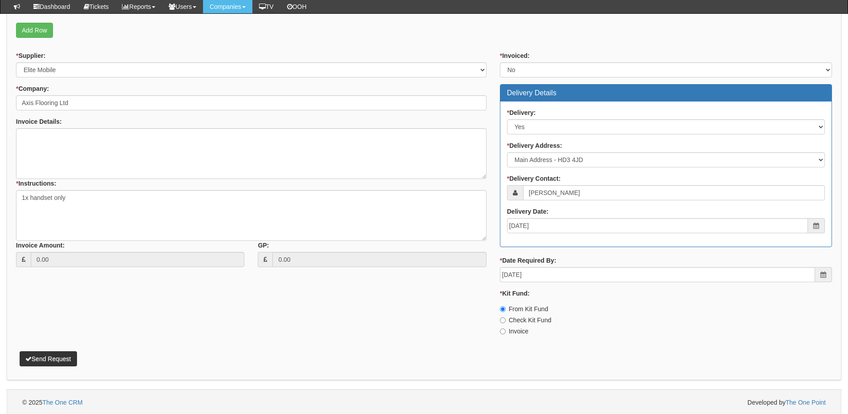
scroll to position [322, 0]
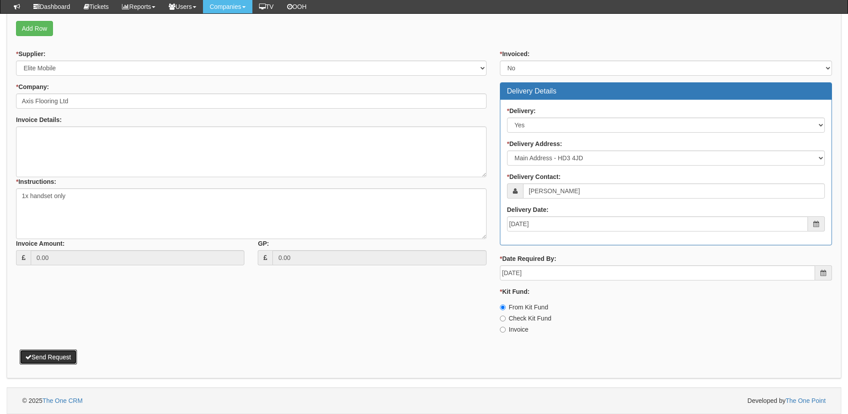
click at [61, 361] on button "Send Request" at bounding box center [48, 356] width 57 height 15
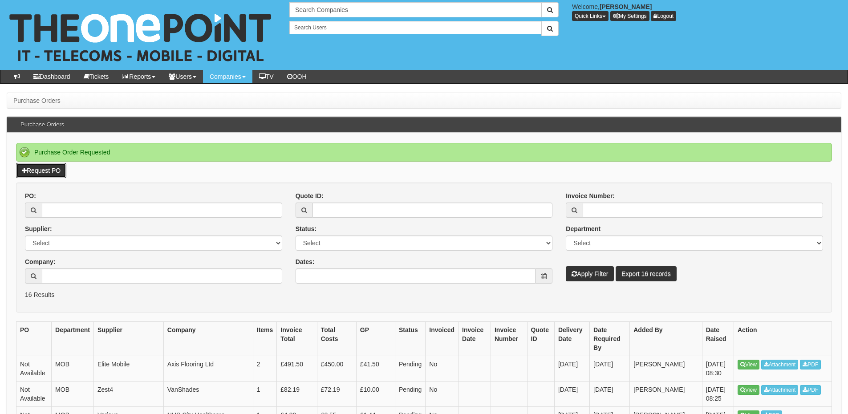
click at [63, 166] on link "Request PO" at bounding box center [41, 170] width 50 height 15
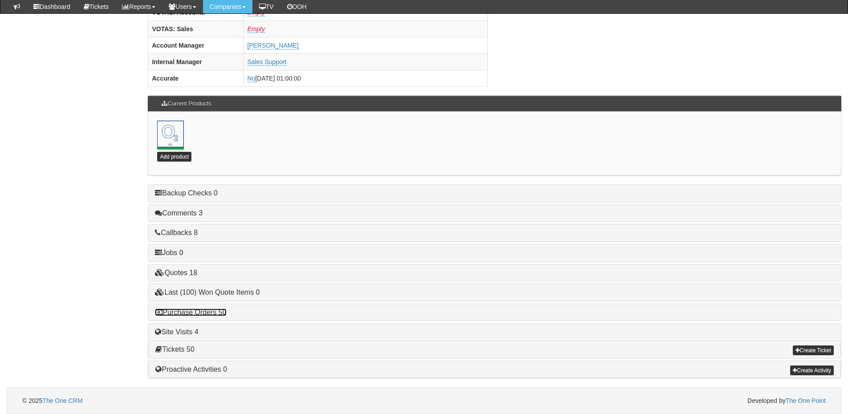
click at [207, 315] on link "Purchase Orders 50" at bounding box center [190, 312] width 71 height 8
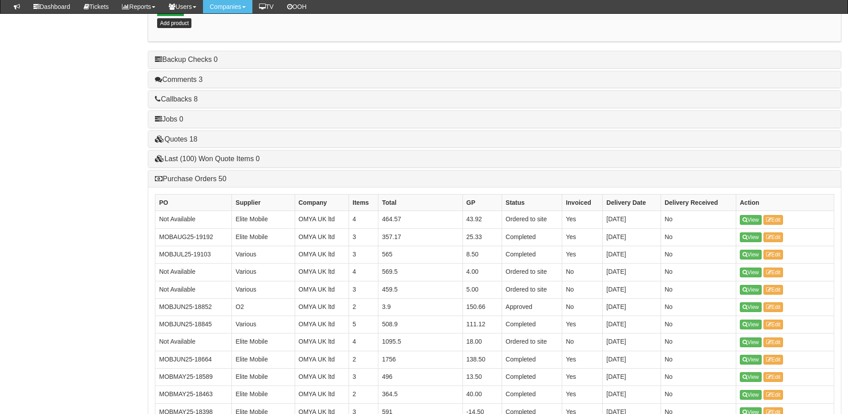
scroll to position [526, 0]
drag, startPoint x: 748, startPoint y: 231, endPoint x: 749, endPoint y: 237, distance: 5.9
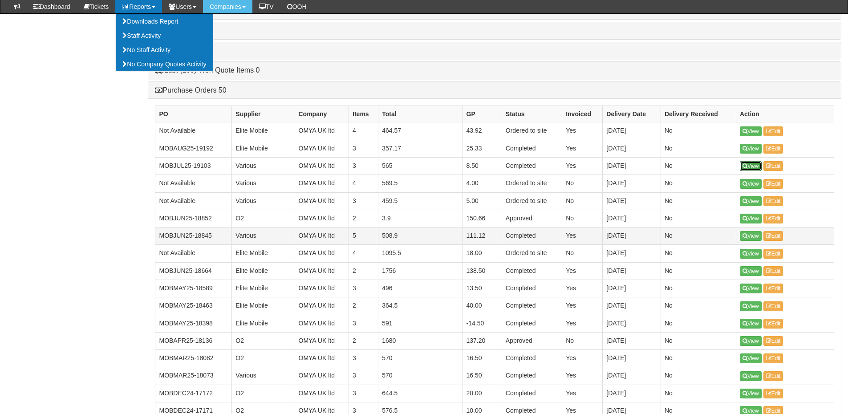
scroll to position [660, 0]
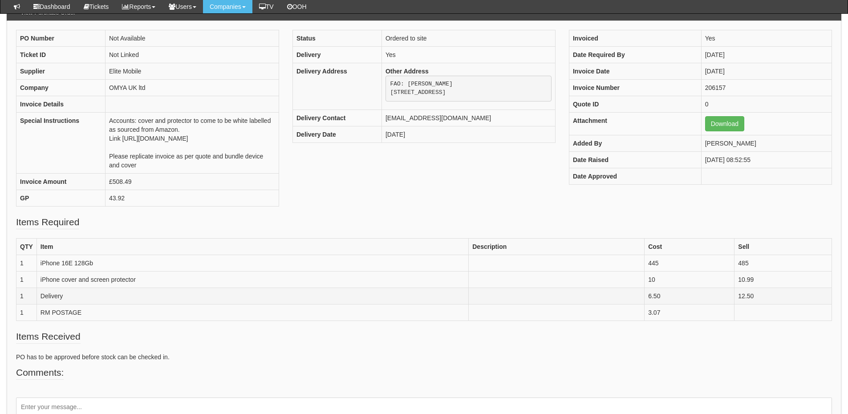
scroll to position [89, 0]
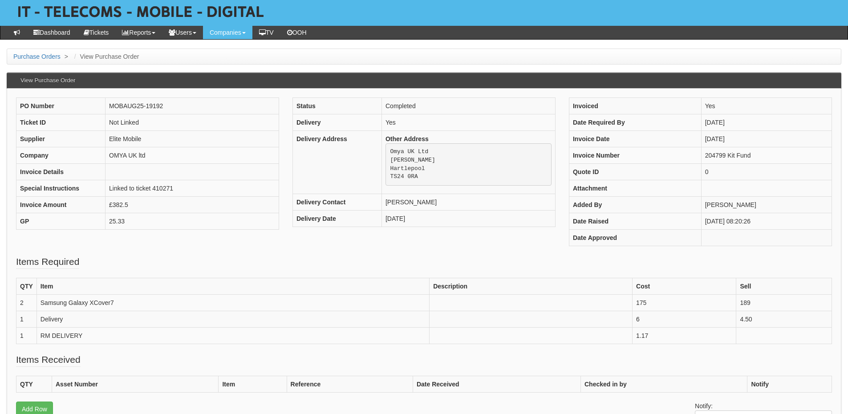
scroll to position [45, 0]
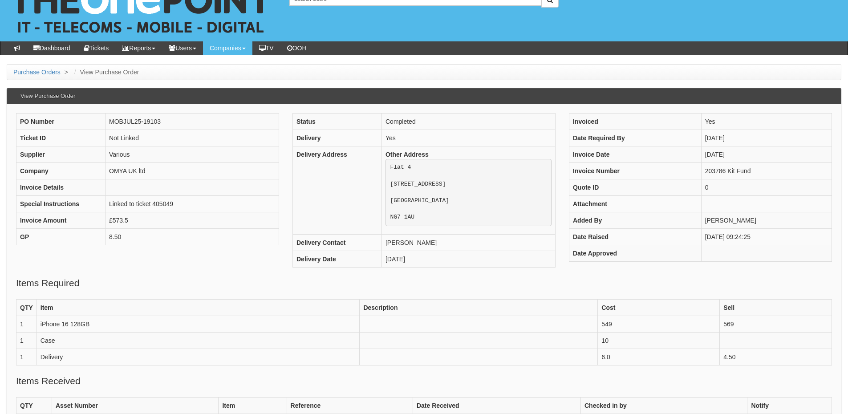
scroll to position [45, 0]
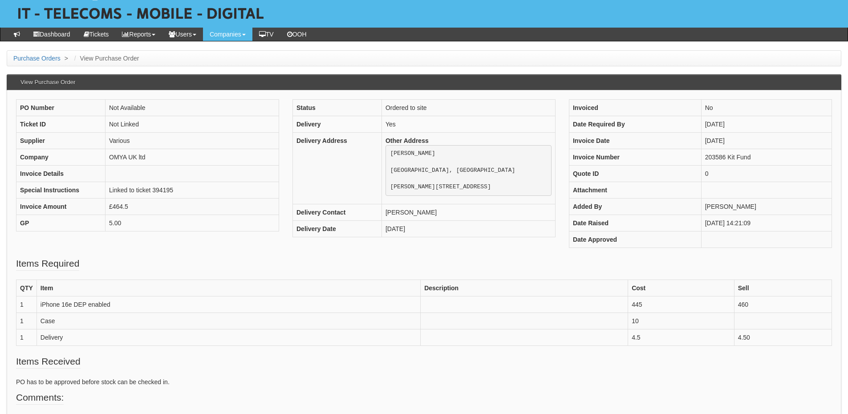
scroll to position [45, 0]
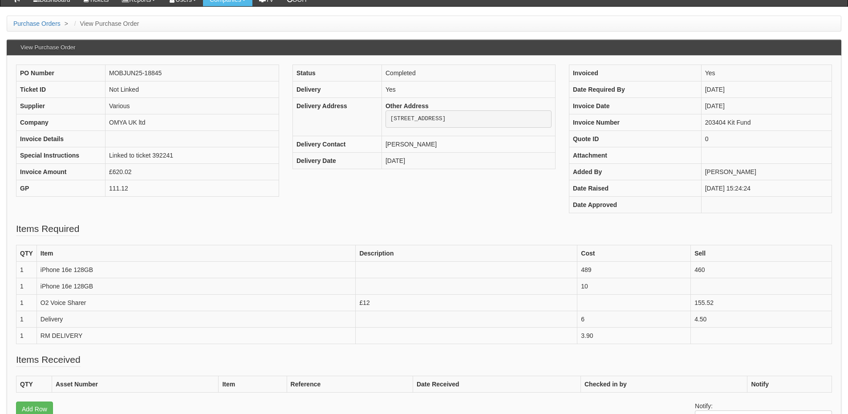
scroll to position [89, 0]
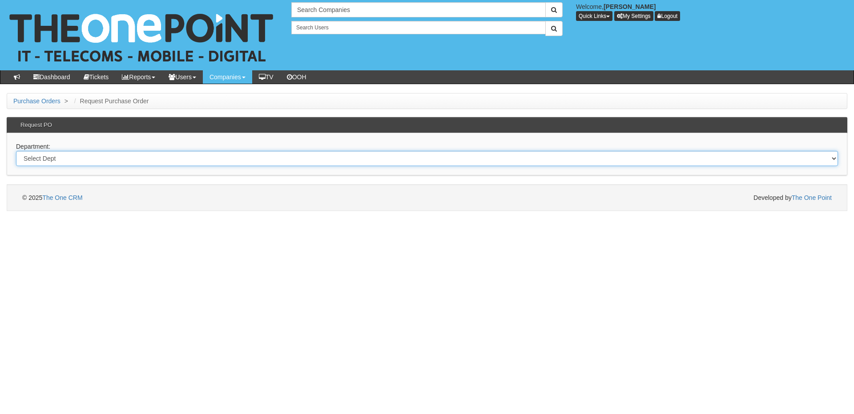
click at [117, 162] on select "Select Dept Digital Internal IT Mobiles Marketing Telecoms" at bounding box center [427, 158] width 822 height 15
select select "?pipeID=&dept=IT"
click at [16, 151] on select "Select Dept Digital Internal IT Mobiles Marketing Telecoms" at bounding box center [427, 158] width 822 height 15
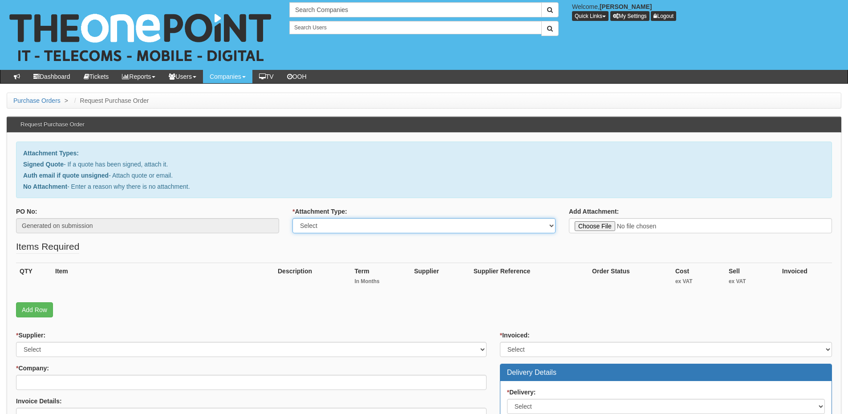
click at [326, 230] on select "Select Signed Quote Auth email with quote if unsigned No Attachment" at bounding box center [423, 225] width 263 height 15
select select "Signed Quote"
click at [292, 218] on select "Select Signed Quote Auth email with quote if unsigned No Attachment" at bounding box center [423, 225] width 263 height 15
type input "C:\fakepath\Axis Flooring - Office 365.pdf"
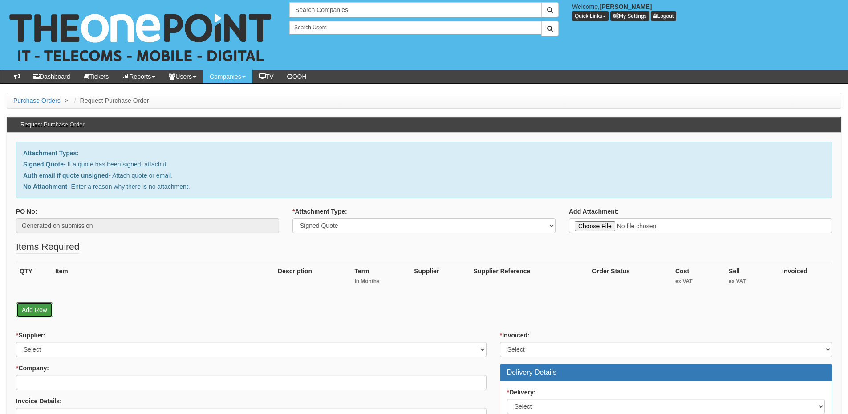
click at [31, 312] on link "Add Row" at bounding box center [34, 309] width 37 height 15
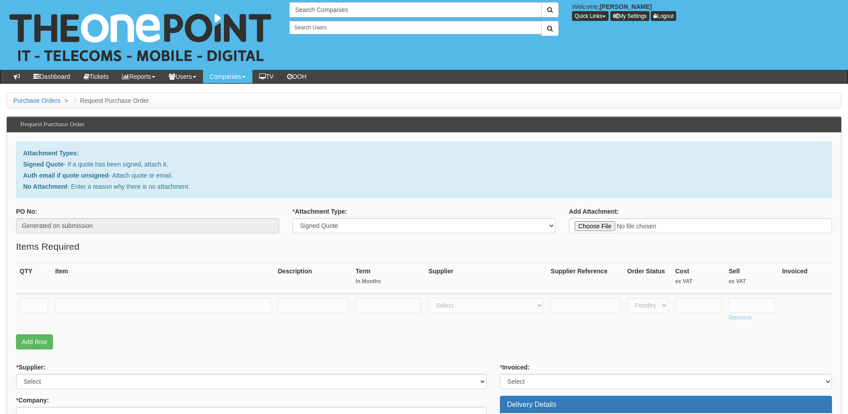
click at [43, 351] on fieldset "Items Required QTY Item Description Term In Months Supplier Supplier Reference …" at bounding box center [424, 297] width 816 height 114
click at [40, 346] on link "Add Row" at bounding box center [34, 341] width 37 height 15
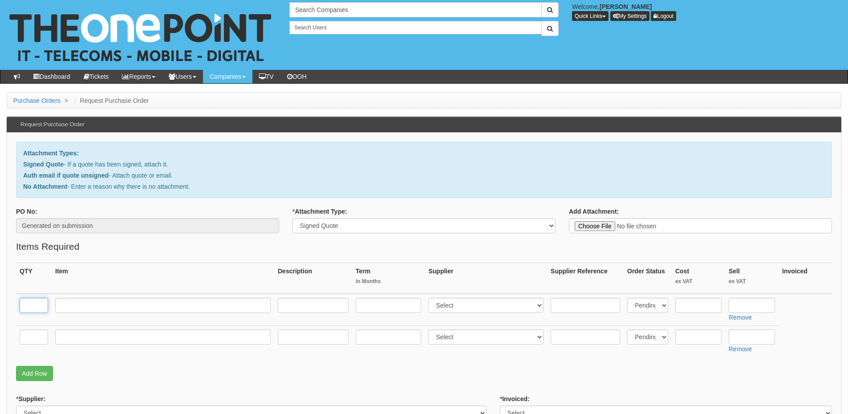
click at [30, 309] on input "text" at bounding box center [34, 305] width 28 height 15
click at [745, 347] on link "Remove" at bounding box center [740, 348] width 23 height 7
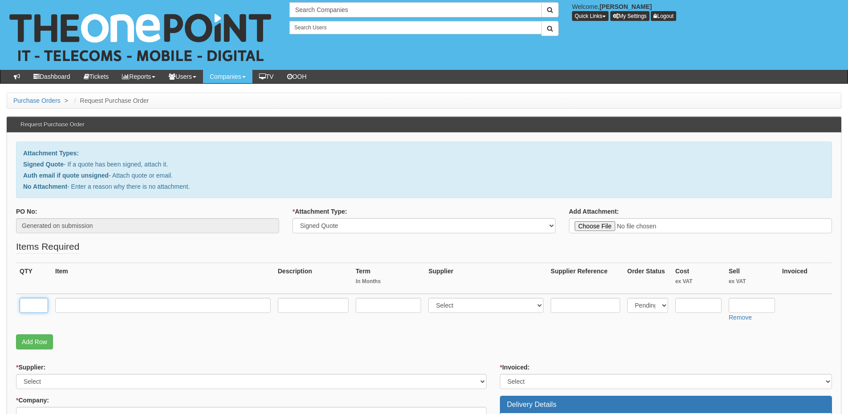
click at [32, 304] on input "text" at bounding box center [34, 305] width 28 height 15
type input "2"
click at [84, 302] on input "text" at bounding box center [162, 305] width 215 height 15
type input "Business Standard"
click at [391, 307] on input "text" at bounding box center [388, 305] width 65 height 15
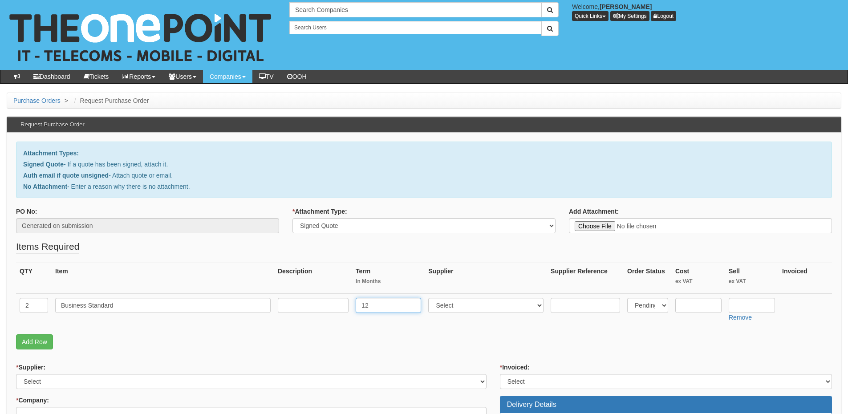
type input "12"
click at [310, 305] on input "text" at bounding box center [313, 305] width 71 height 15
type input "12-months"
click at [465, 304] on select "Select 123 REG.co.uk 1Password 3 4Gon AA Jones Electric Ltd Abzorb Access Group…" at bounding box center [485, 305] width 115 height 15
select select "291"
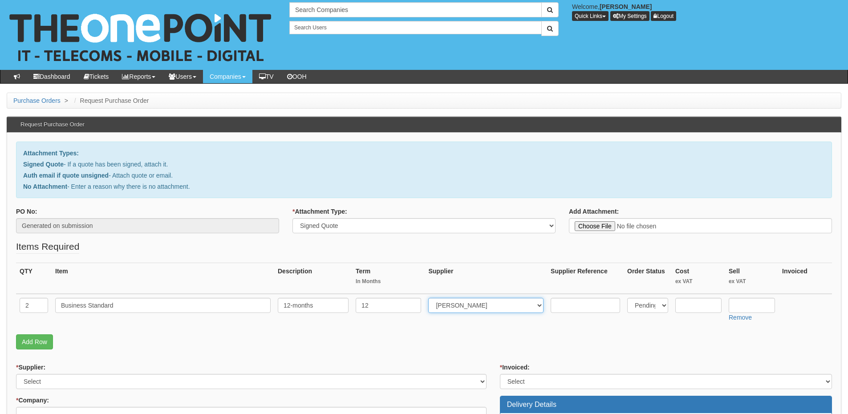
click at [430, 298] on select "Select 123 REG.co.uk 1Password 3 4Gon AA Jones Electric Ltd Abzorb Access Group…" at bounding box center [485, 305] width 115 height 15
click at [753, 306] on input "text" at bounding box center [752, 305] width 46 height 15
type input "10.08"
click at [686, 299] on input "text" at bounding box center [698, 305] width 46 height 15
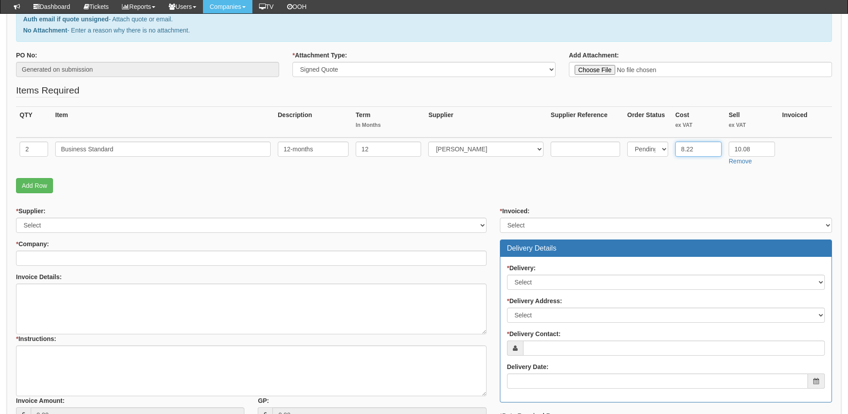
type input "8.22"
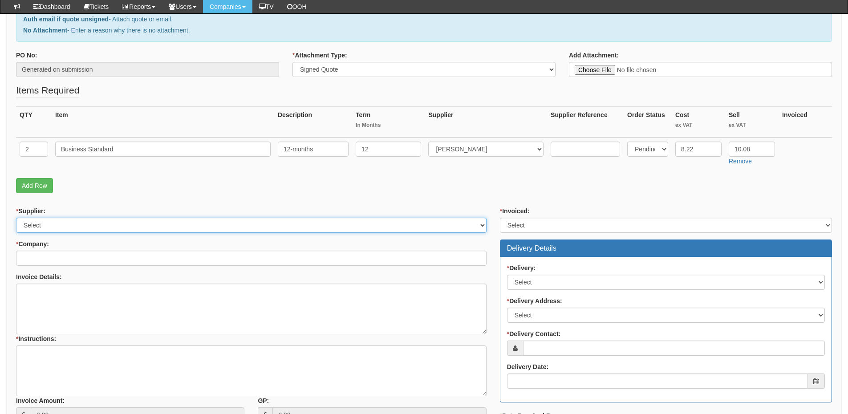
click at [60, 225] on select "Select 123 REG.co.uk 1Password 3 4Gon AA Jones Electric Ltd Abzorb Access Group…" at bounding box center [251, 225] width 470 height 15
select select "291"
click at [16, 218] on select "Select 123 REG.co.uk 1Password 3 4Gon AA Jones Electric Ltd Abzorb Access Group…" at bounding box center [251, 225] width 470 height 15
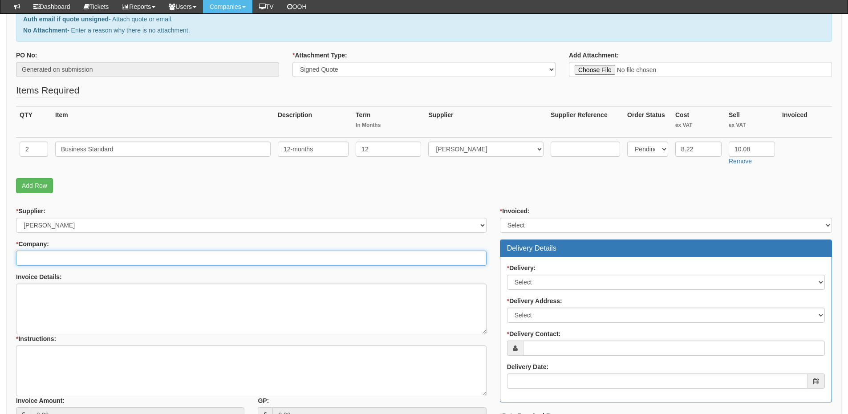
click at [53, 259] on input "* Company:" at bounding box center [251, 258] width 470 height 15
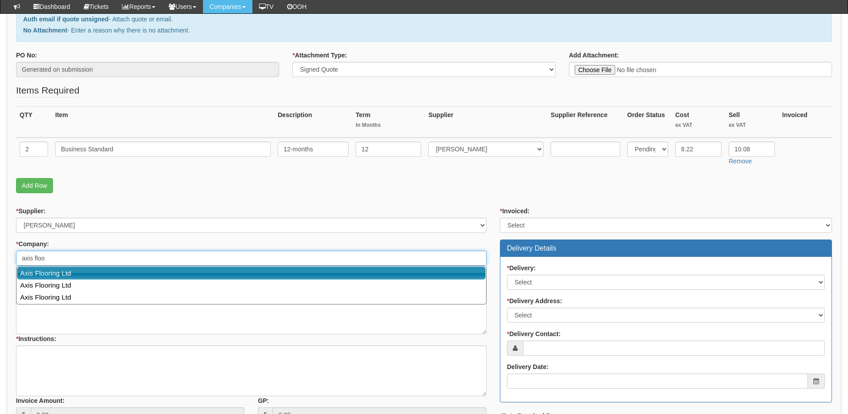
click at [53, 276] on link "Axis Flooring Ltd" at bounding box center [251, 273] width 469 height 13
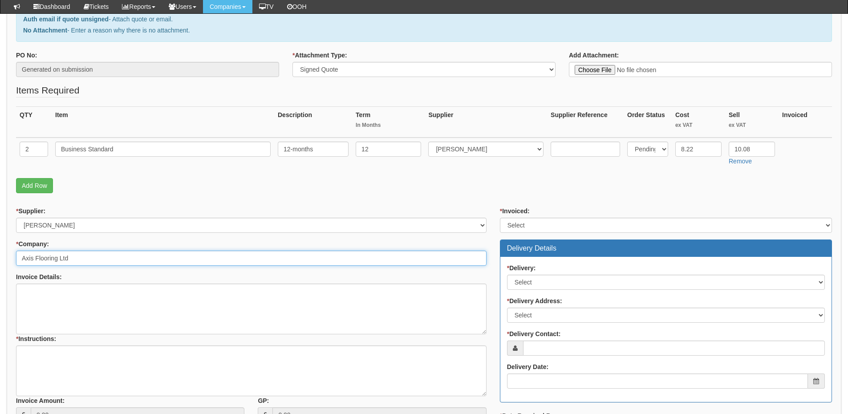
type input "Axis Flooring Ltd"
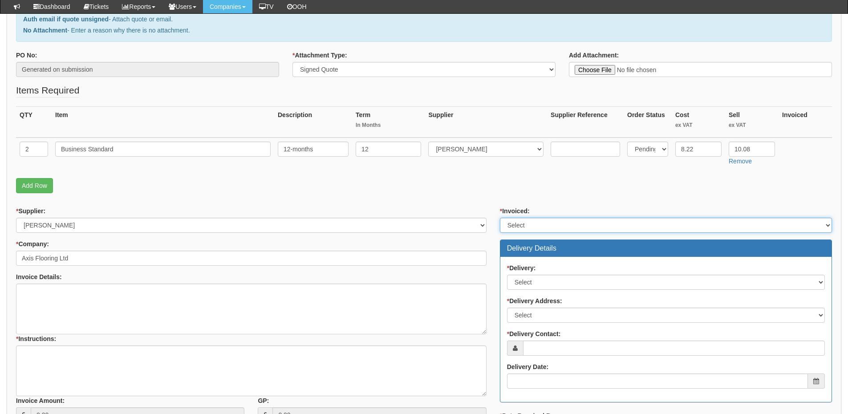
drag, startPoint x: 531, startPoint y: 226, endPoint x: 532, endPoint y: 231, distance: 5.9
click at [531, 226] on select "Select Yes No N/A STB (part of order)" at bounding box center [666, 225] width 332 height 15
select select "2"
click at [500, 218] on select "Select Yes No N/A STB (part of order)" at bounding box center [666, 225] width 332 height 15
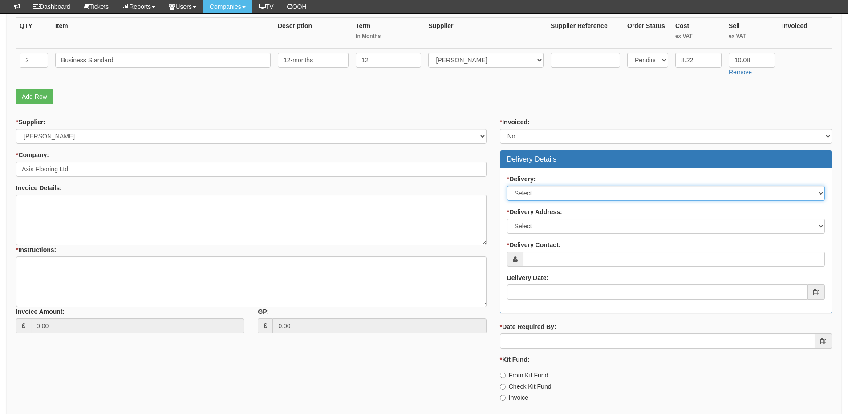
click at [542, 186] on select "Select No Not Applicable Yes" at bounding box center [666, 193] width 318 height 15
select select "3"
click at [507, 186] on select "Select No Not Applicable Yes" at bounding box center [666, 193] width 318 height 15
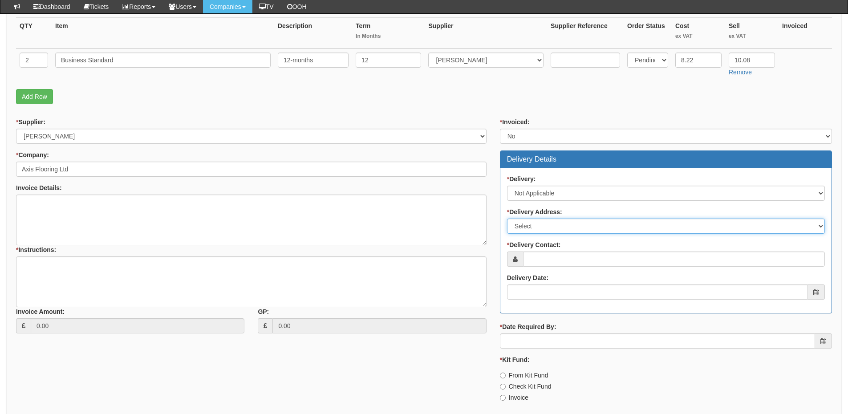
click at [537, 228] on select "Select Not Applicable Main Address - HD3 4JD Other" at bounding box center [666, 226] width 318 height 15
select select "N/A"
click at [507, 219] on select "Select Not Applicable Main Address - HD3 4JD Other" at bounding box center [666, 226] width 318 height 15
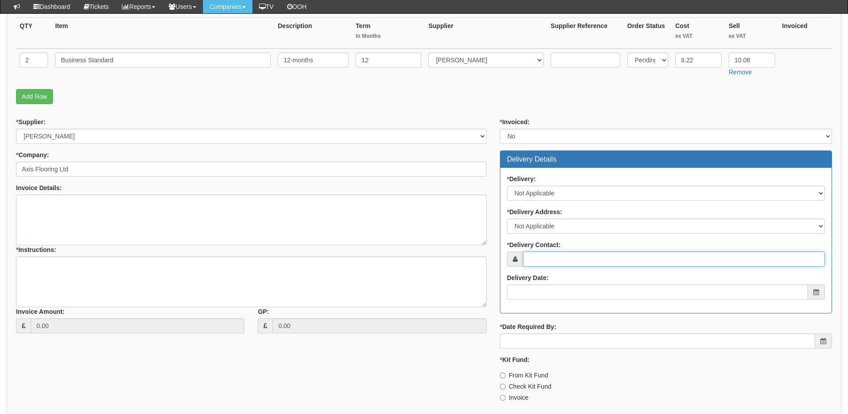
click at [539, 256] on input "* Delivery Contact:" at bounding box center [674, 258] width 302 height 15
click at [563, 259] on input "* Delivery Contact:" at bounding box center [674, 258] width 302 height 15
paste input "Paul Golden"
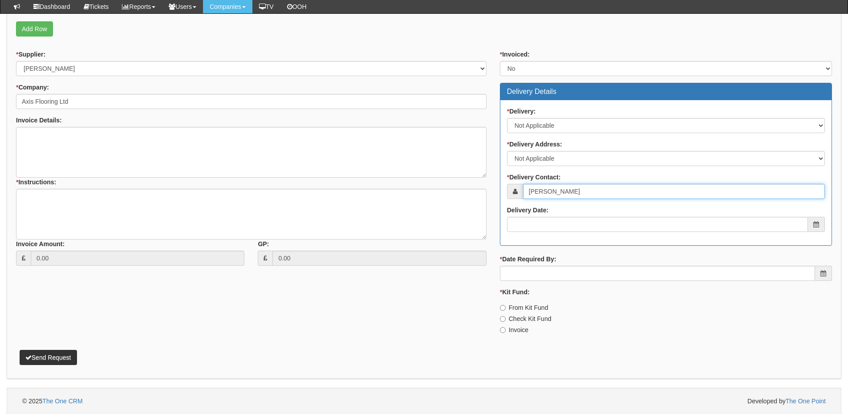
scroll to position [291, 0]
type input "Paul Golden"
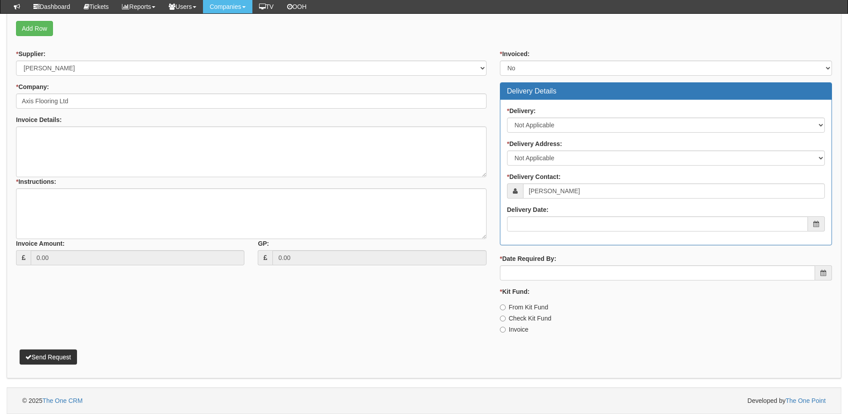
click at [560, 207] on div "Delivery Date:" at bounding box center [666, 218] width 318 height 26
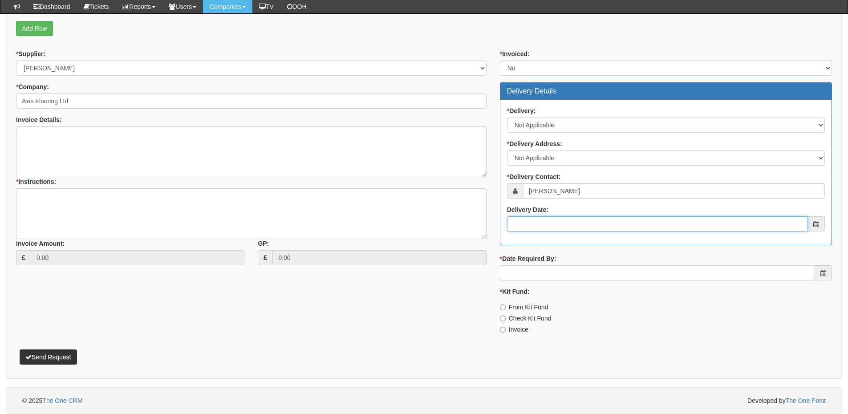
click at [560, 229] on input "Delivery Date:" at bounding box center [657, 223] width 301 height 15
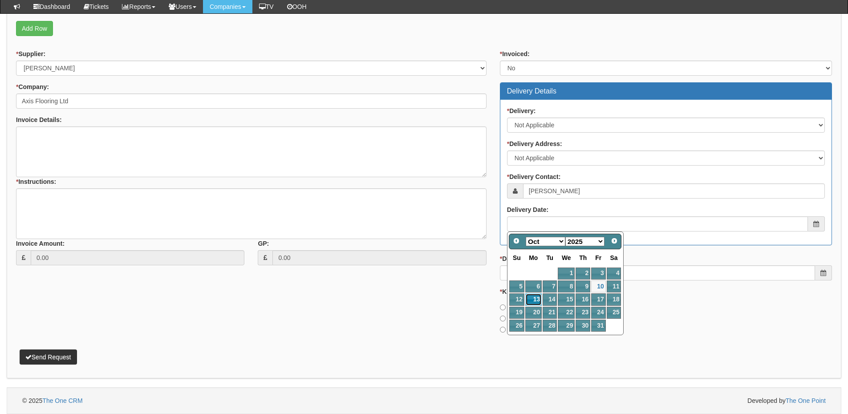
click at [530, 302] on link "13" at bounding box center [533, 299] width 16 height 12
type input "[DATE]"
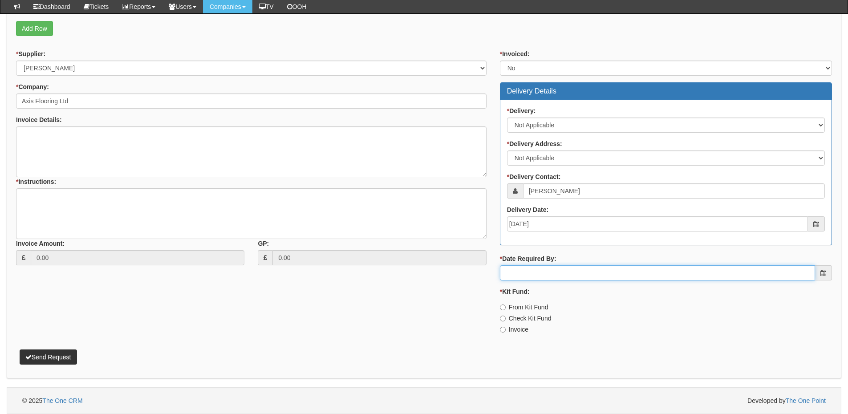
click at [540, 270] on input "* Date Required By:" at bounding box center [657, 272] width 315 height 15
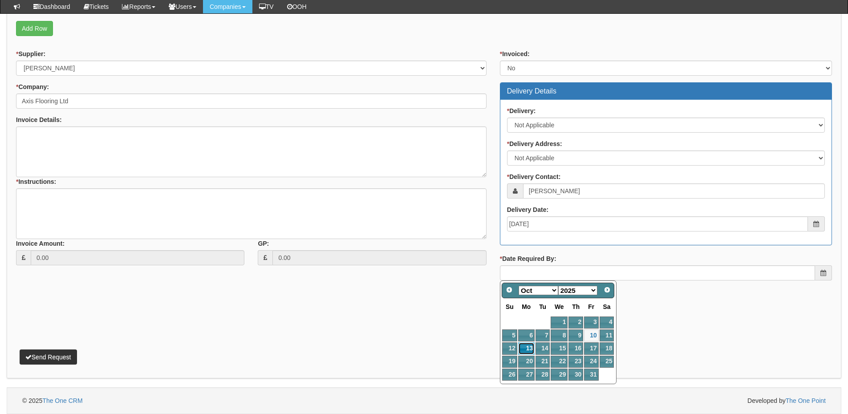
click at [526, 346] on link "13" at bounding box center [526, 348] width 16 height 12
type input "[DATE]"
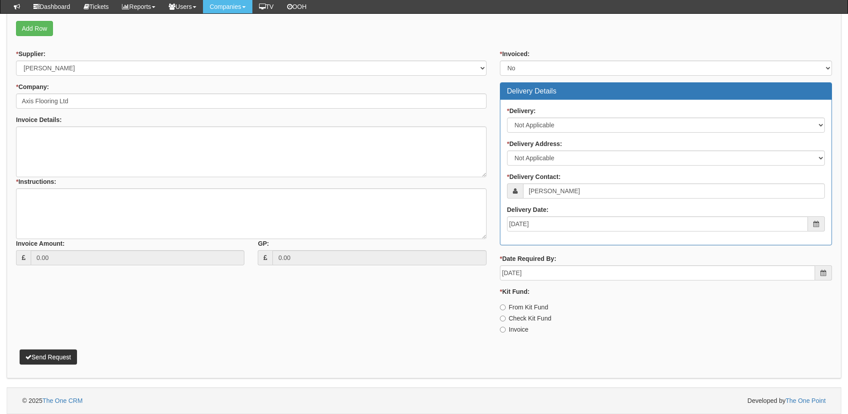
click at [520, 328] on label "Invoice" at bounding box center [514, 329] width 28 height 9
click at [506, 328] on input "Invoice" at bounding box center [503, 330] width 6 height 6
radio input "true"
click at [75, 210] on textarea "* Instructions:" at bounding box center [251, 213] width 470 height 51
type textarea "365 resign"
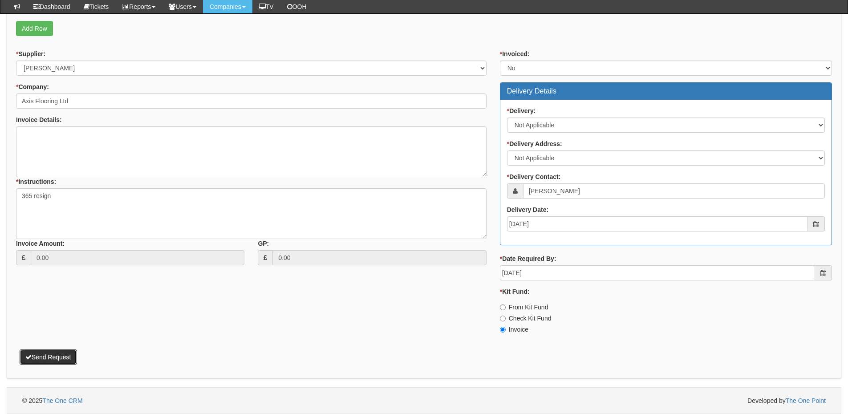
click at [61, 360] on button "Send Request" at bounding box center [48, 356] width 57 height 15
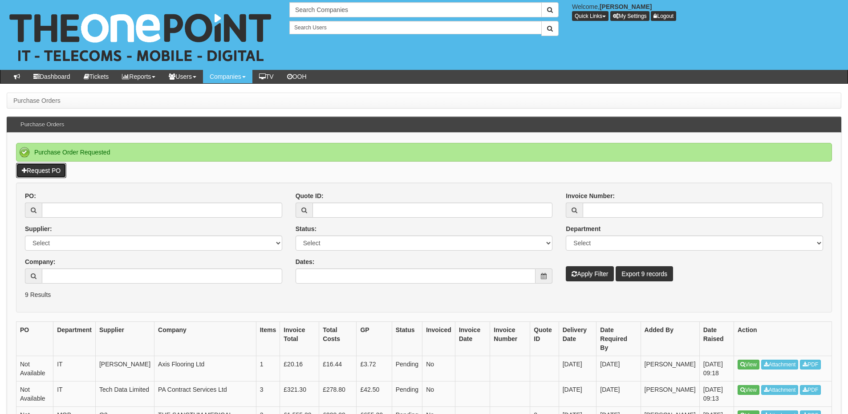
click at [60, 172] on link "Request PO" at bounding box center [41, 170] width 50 height 15
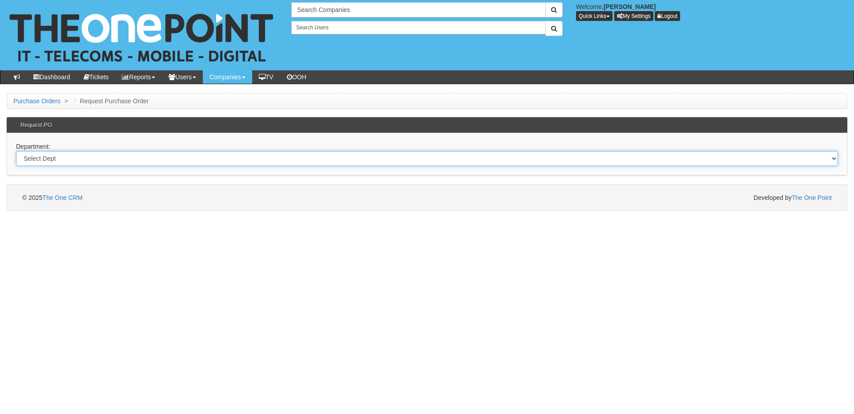
click at [257, 161] on select "Select Dept Digital Internal IT Mobiles Marketing Telecoms" at bounding box center [427, 158] width 822 height 15
select select "?pipeID=&dept=IT"
click at [16, 151] on select "Select Dept Digital Internal IT Mobiles Marketing Telecoms" at bounding box center [427, 158] width 822 height 15
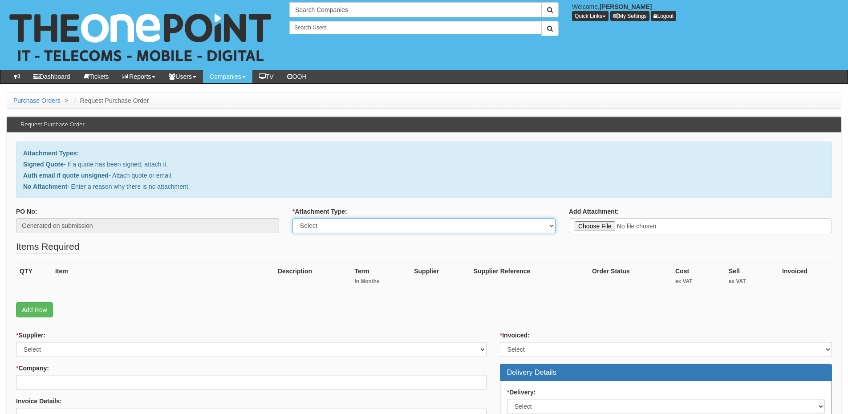
click at [313, 225] on select "Select Signed Quote Auth email with quote if unsigned No Attachment" at bounding box center [423, 225] width 263 height 15
select select "No Attachment"
click at [292, 218] on select "Select Signed Quote Auth email with quote if unsigned No Attachment" at bounding box center [423, 225] width 263 height 15
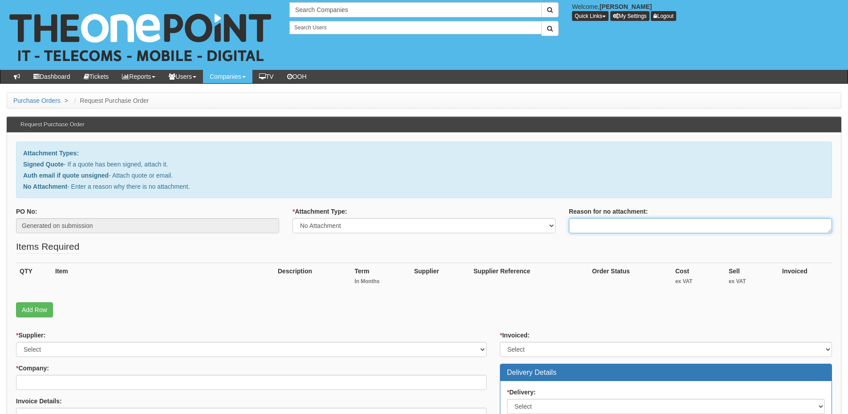
click at [575, 226] on textarea "Reason for no attachment:" at bounding box center [700, 225] width 263 height 15
click at [642, 226] on textarea "Linked to ticket 441985" at bounding box center [700, 225] width 263 height 15
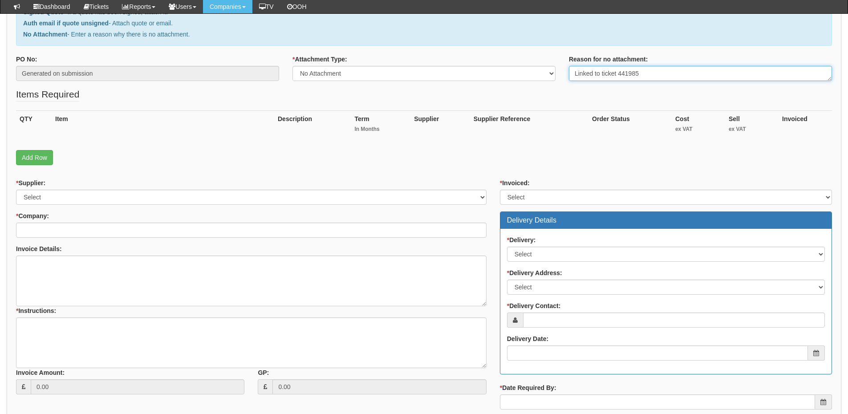
scroll to position [134, 0]
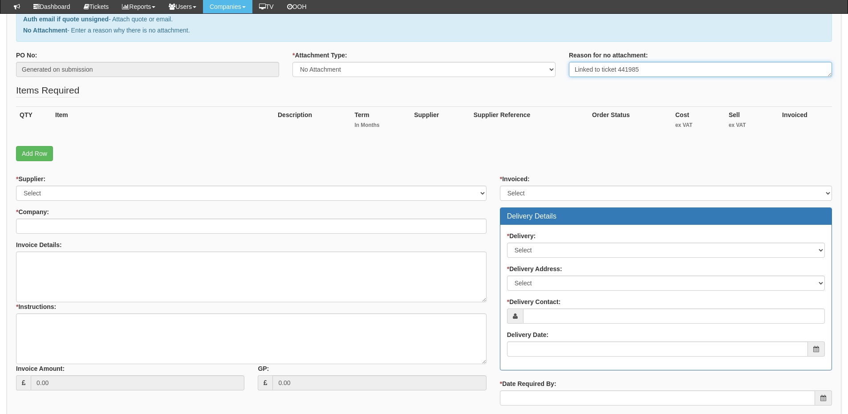
type textarea "Linked to ticket 441985"
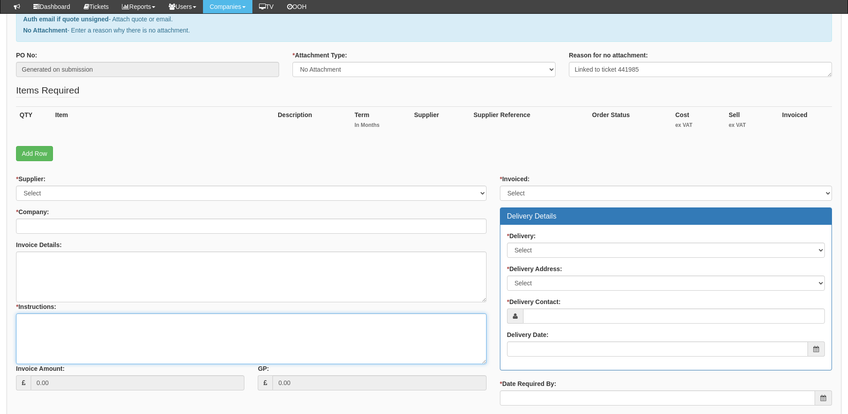
click at [130, 340] on textarea "* Instructions:" at bounding box center [251, 338] width 470 height 51
paste textarea "Linked to ticket 441985"
type textarea "Linked to ticket 441985"
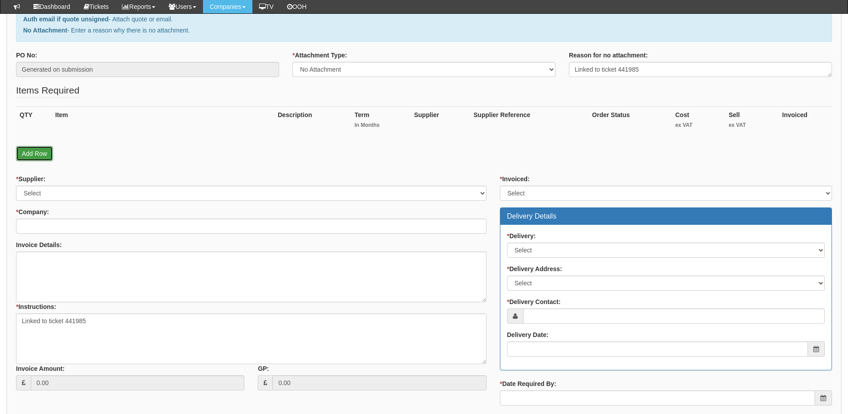
click at [33, 154] on link "Add Row" at bounding box center [34, 153] width 37 height 15
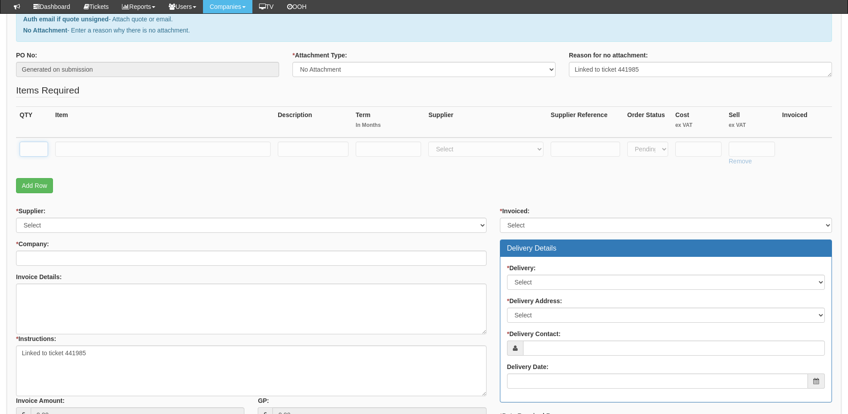
click at [33, 153] on input "text" at bounding box center [34, 149] width 28 height 15
click at [34, 186] on link "Add Row" at bounding box center [34, 185] width 37 height 15
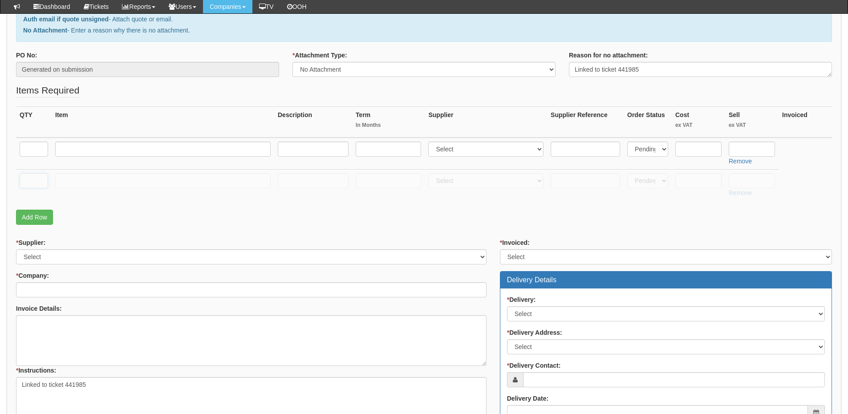
click at [31, 183] on input "text" at bounding box center [34, 180] width 28 height 15
type input "1"
click at [34, 147] on input "text" at bounding box center [34, 149] width 28 height 15
type input "1"
click at [81, 178] on input "text" at bounding box center [162, 180] width 215 height 15
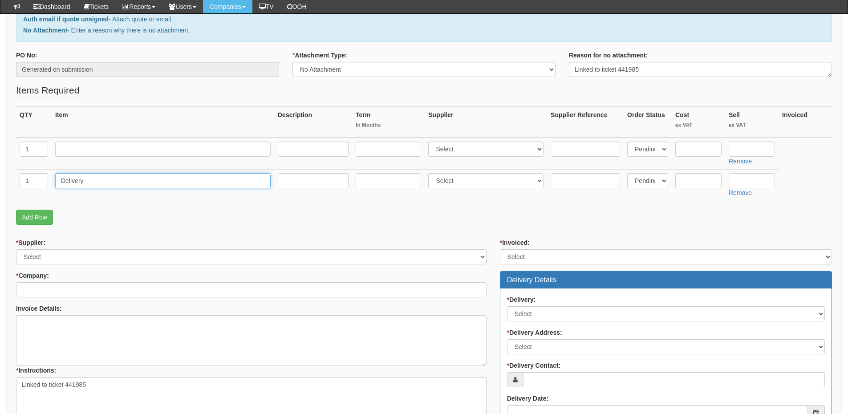
type input "Delivery"
click at [737, 181] on input "text" at bounding box center [752, 180] width 46 height 15
type input "12.50"
click at [84, 148] on input "text" at bounding box center [162, 149] width 215 height 15
click at [90, 151] on input "text" at bounding box center [162, 149] width 215 height 15
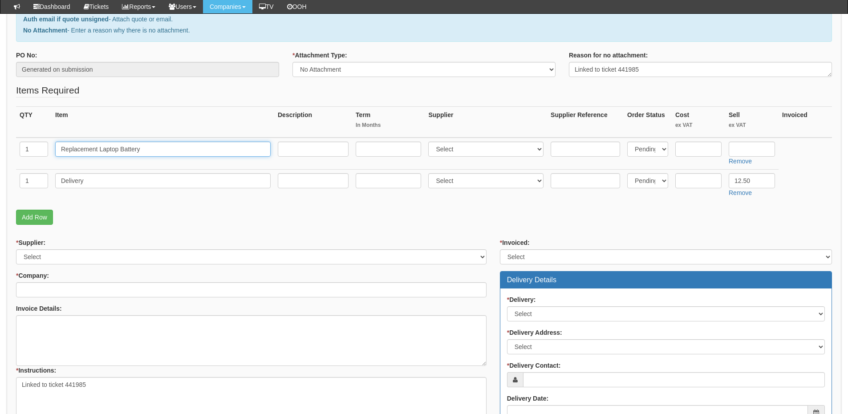
type input "Replacement Laptop Battery"
click at [450, 149] on select "Select 123 REG.co.uk 1Password 3 4Gon AA Jones Electric Ltd Abzorb Access Group…" at bounding box center [485, 149] width 115 height 15
select select "220"
click at [430, 142] on select "Select 123 REG.co.uk 1Password 3 4Gon AA Jones Electric Ltd Abzorb Access Group…" at bounding box center [485, 149] width 115 height 15
click at [708, 149] on input "text" at bounding box center [698, 149] width 46 height 15
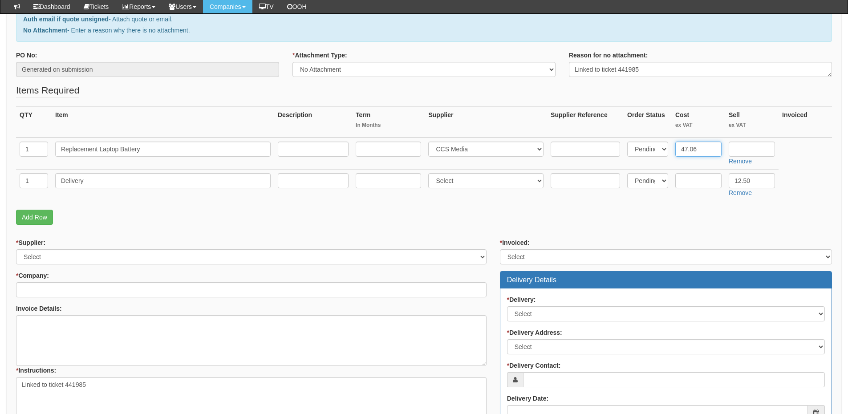
type input "47.06"
click at [757, 146] on input "text" at bounding box center [752, 149] width 46 height 15
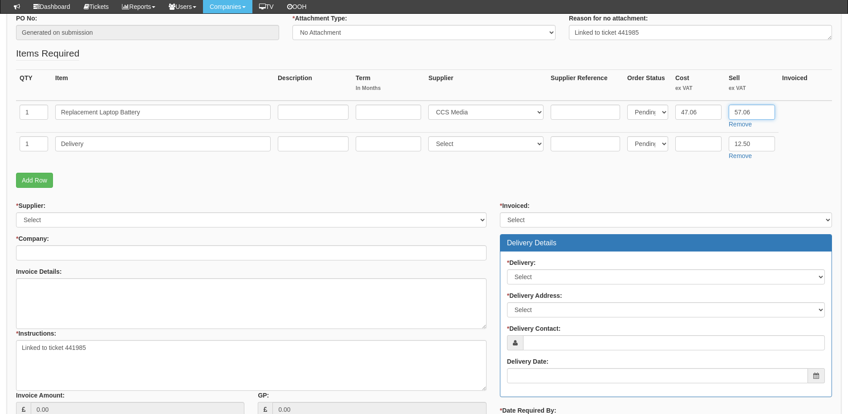
scroll to position [223, 0]
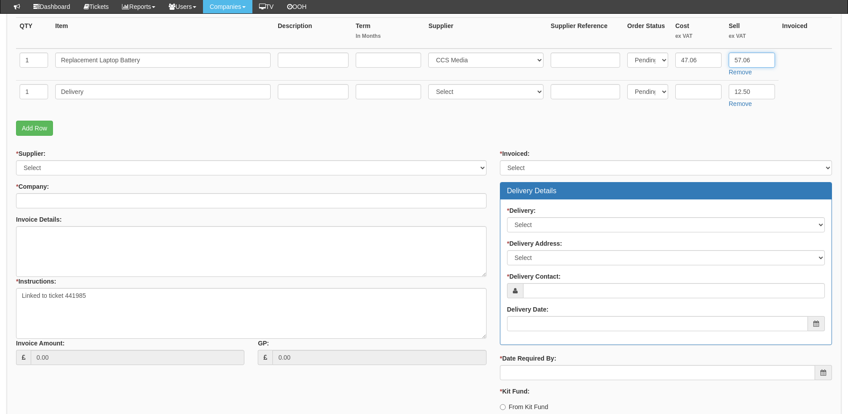
type input "57.06"
click at [65, 168] on select "Select 123 REG.co.uk 1Password 3 4Gon AA Jones Electric Ltd Abzorb Access Group…" at bounding box center [251, 167] width 470 height 15
select select "220"
click at [16, 160] on select "Select 123 REG.co.uk 1Password 3 4Gon AA Jones Electric Ltd Abzorb Access Group…" at bounding box center [251, 167] width 470 height 15
click at [73, 201] on input "* Company:" at bounding box center [251, 200] width 470 height 15
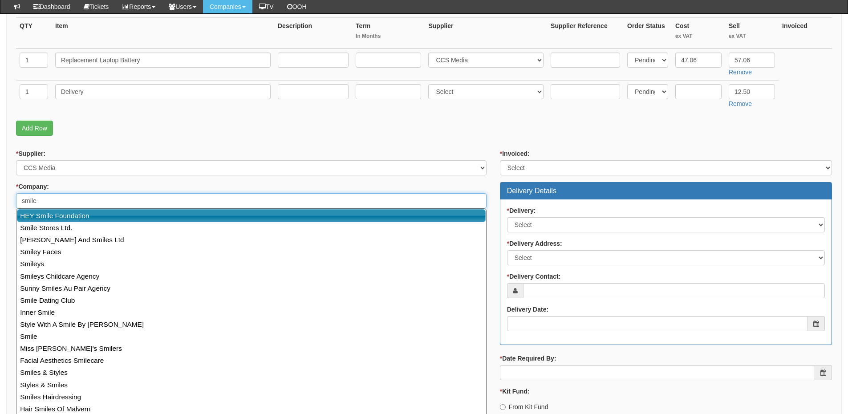
click at [77, 219] on link "HEY Smile Foundation" at bounding box center [251, 215] width 469 height 13
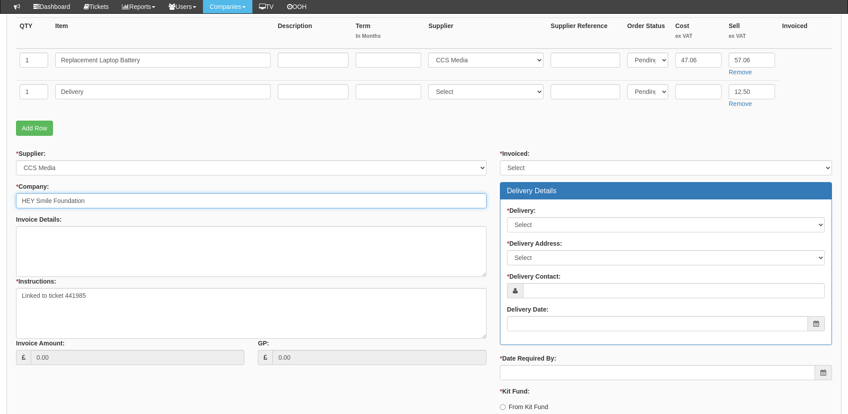
type input "HEY Smile Foundation"
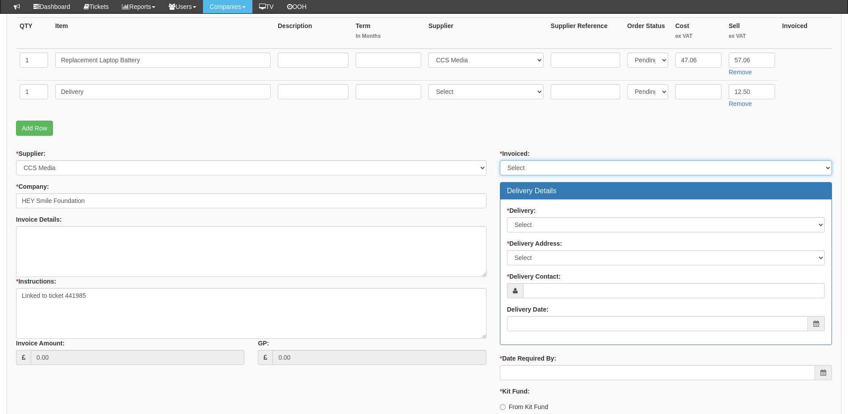
drag, startPoint x: 542, startPoint y: 168, endPoint x: 540, endPoint y: 174, distance: 6.2
click at [542, 168] on select "Select Yes No N/A STB (part of order)" at bounding box center [666, 167] width 332 height 15
select select "2"
click at [500, 160] on select "Select Yes No N/A STB (part of order)" at bounding box center [666, 167] width 332 height 15
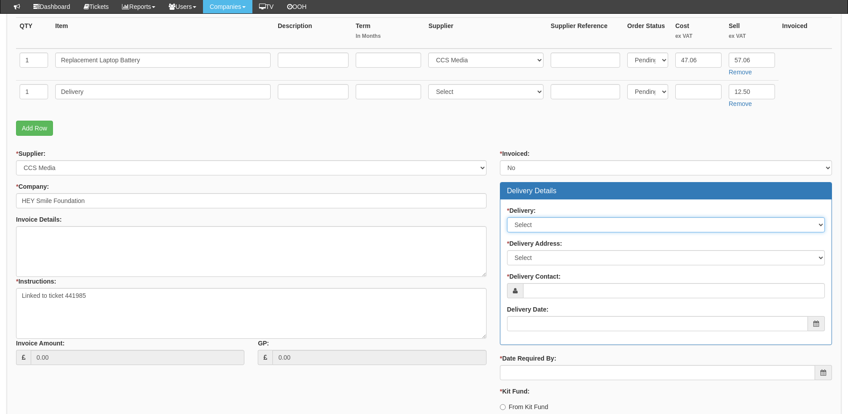
click at [536, 223] on select "Select No Not Applicable Yes" at bounding box center [666, 224] width 318 height 15
select select "1"
click at [507, 217] on select "Select No Not Applicable Yes" at bounding box center [666, 224] width 318 height 15
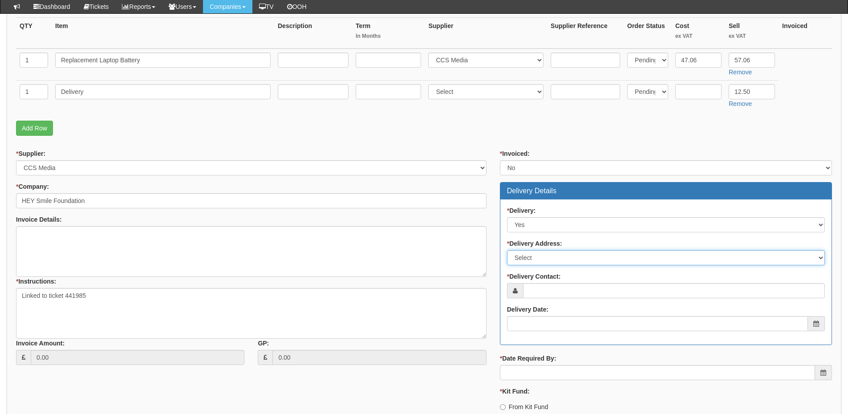
click at [536, 260] on select "Select Not Applicable Main Address - HU1 3AE Other" at bounding box center [666, 257] width 318 height 15
select select "other"
click at [507, 250] on select "Select Not Applicable Main Address - HU1 3AE Other" at bounding box center [666, 257] width 318 height 15
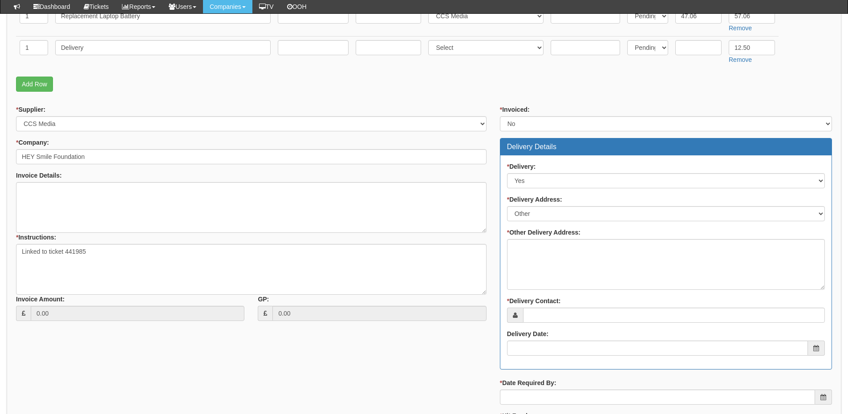
scroll to position [267, 0]
drag, startPoint x: 539, startPoint y: 251, endPoint x: 460, endPoint y: 300, distance: 94.0
click at [539, 251] on textarea "* Other Delivery Address:" at bounding box center [666, 264] width 318 height 51
click at [541, 248] on textarea "* Other Delivery Address:" at bounding box center [666, 264] width 318 height 51
type textarea "To TOP"
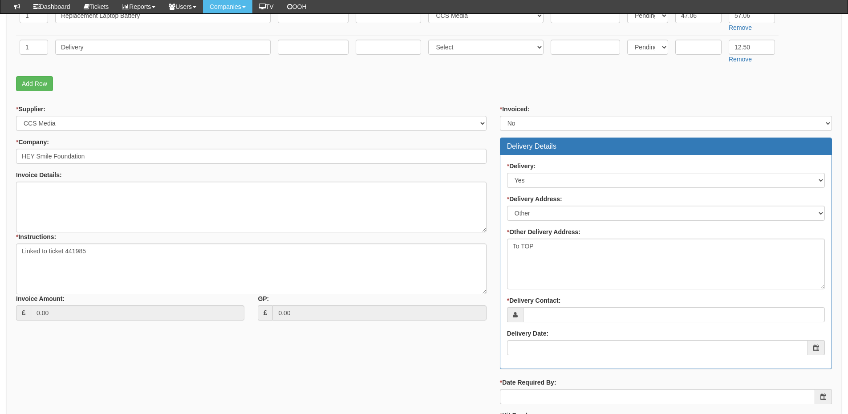
scroll to position [356, 0]
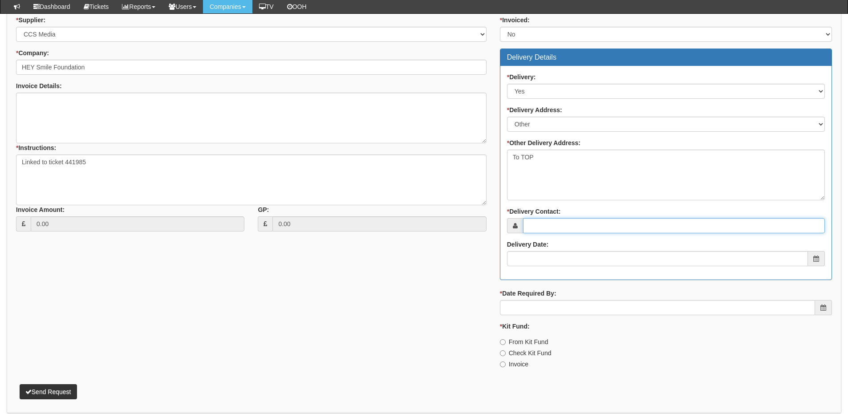
click at [556, 229] on input "* Delivery Contact:" at bounding box center [674, 225] width 302 height 15
type input "[PERSON_NAME]"
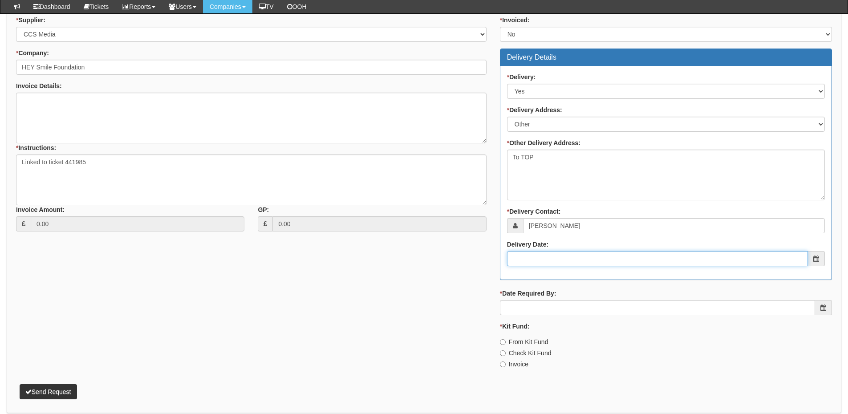
click at [559, 261] on input "Delivery Date:" at bounding box center [657, 258] width 301 height 15
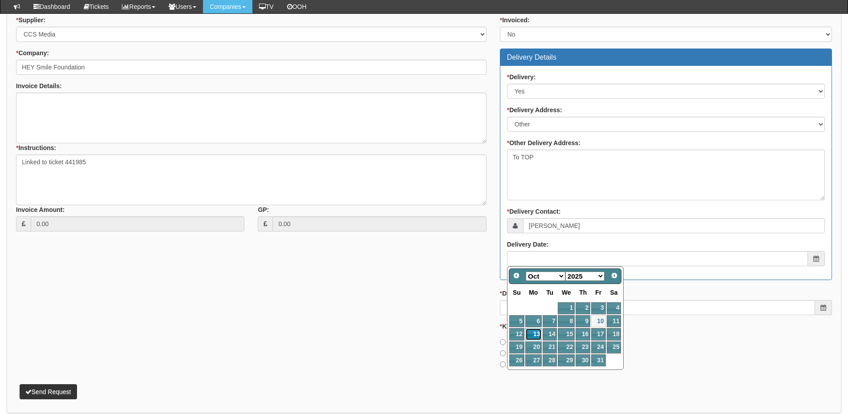
click at [532, 332] on link "13" at bounding box center [533, 334] width 16 height 12
type input "2025-10-13"
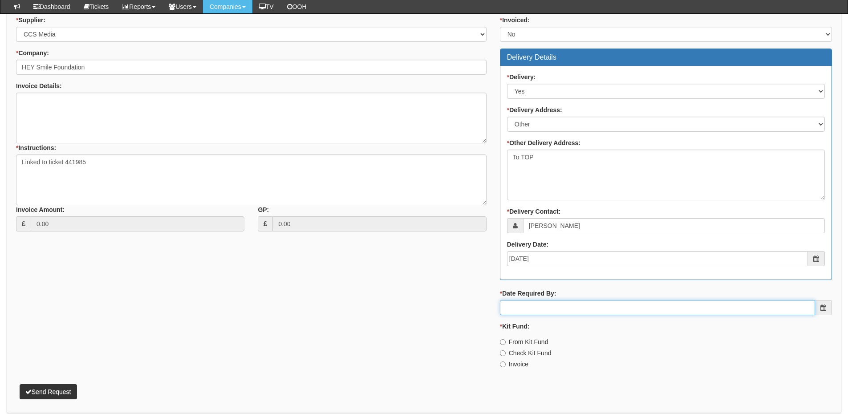
click at [536, 308] on input "* Date Required By:" at bounding box center [657, 307] width 315 height 15
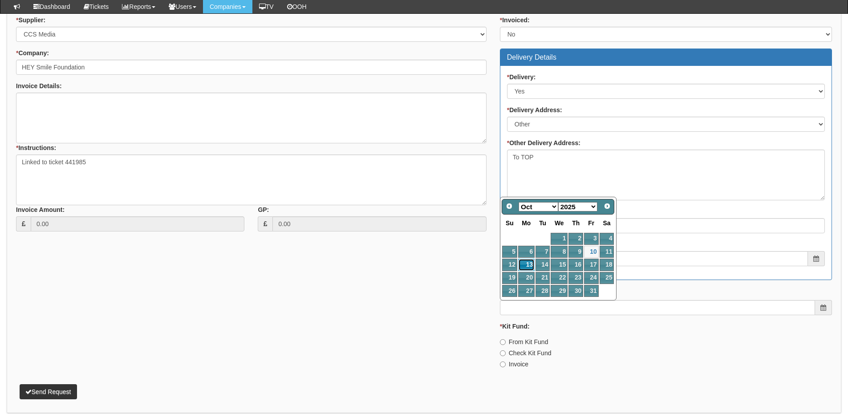
click at [527, 264] on link "13" at bounding box center [526, 265] width 16 height 12
type input "2025-10-13"
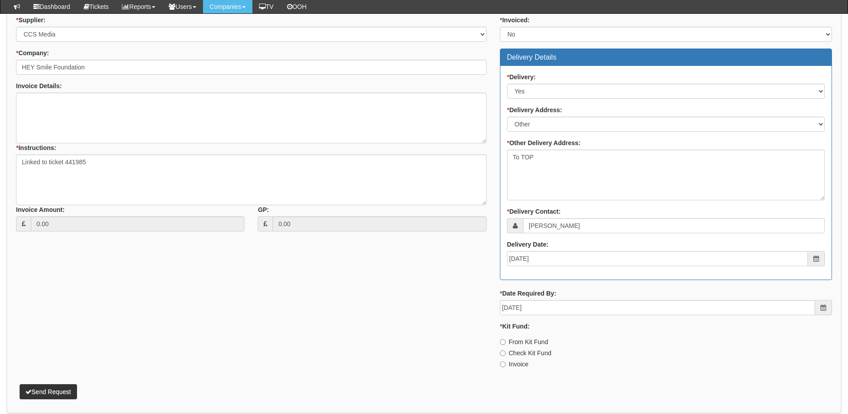
click at [514, 340] on label "From Kit Fund" at bounding box center [524, 341] width 49 height 9
click at [506, 340] on input "From Kit Fund" at bounding box center [503, 342] width 6 height 6
radio input "true"
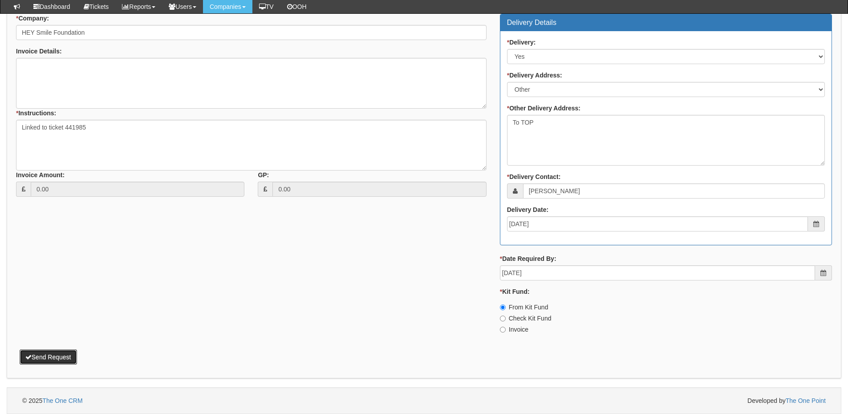
click at [63, 352] on button "Send Request" at bounding box center [48, 356] width 57 height 15
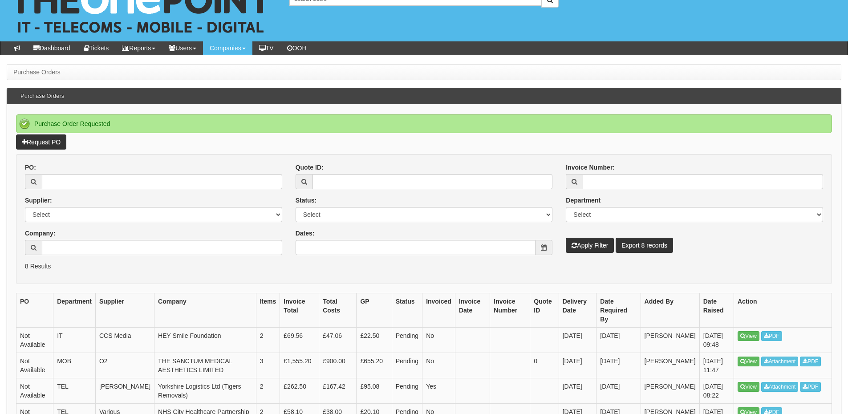
scroll to position [45, 0]
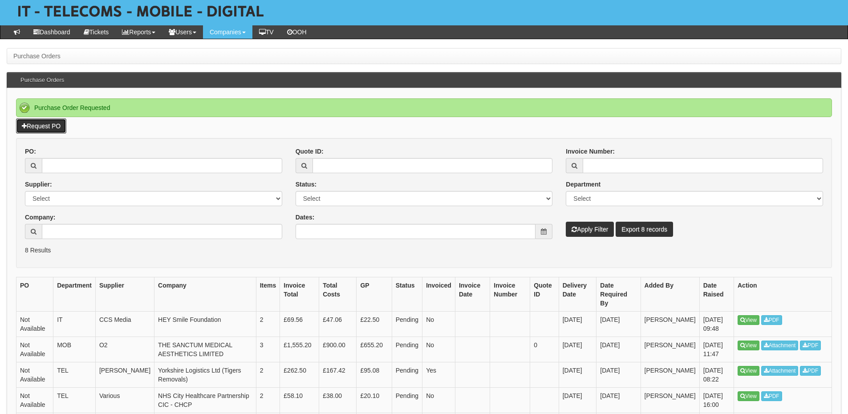
click at [57, 127] on link "Request PO" at bounding box center [41, 125] width 50 height 15
